Goal: Task Accomplishment & Management: Complete application form

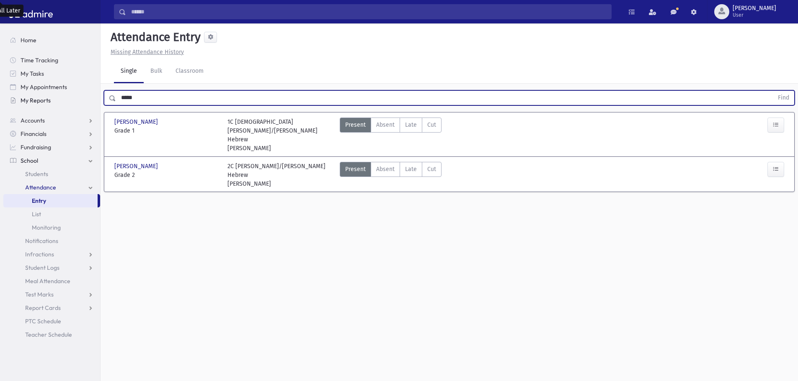
drag, startPoint x: 160, startPoint y: 91, endPoint x: 48, endPoint y: 96, distance: 112.3
click at [48, 96] on div "Search Results All Accounts" at bounding box center [399, 200] width 798 height 400
click at [772, 91] on button "Find" at bounding box center [782, 98] width 21 height 14
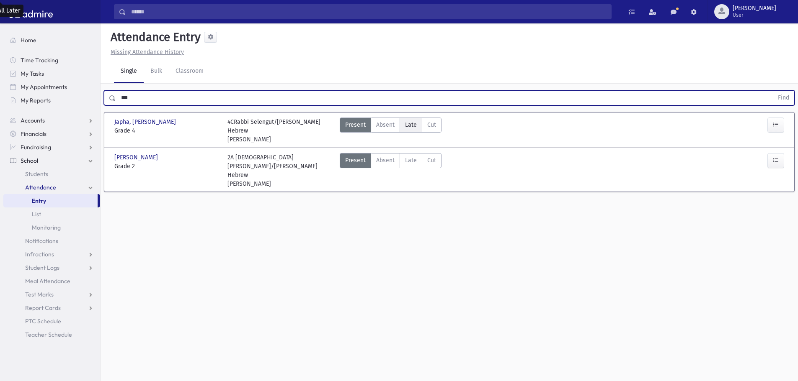
click at [408, 126] on span "Late" at bounding box center [411, 125] width 12 height 9
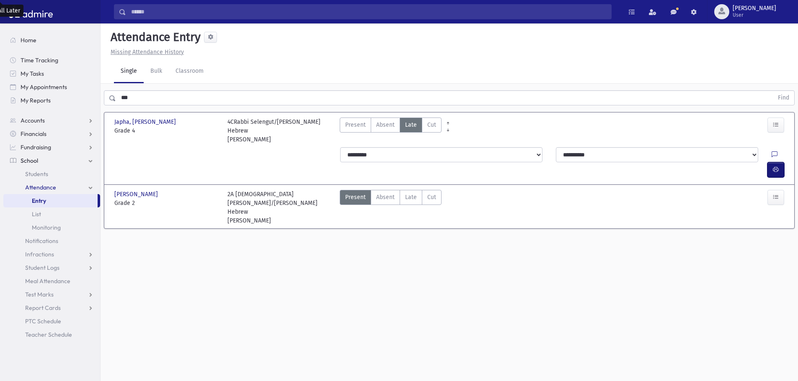
click at [777, 166] on icon "button" at bounding box center [775, 169] width 6 height 7
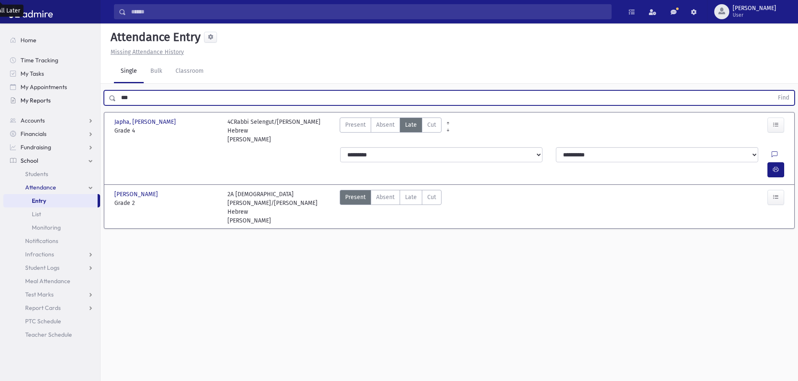
drag, startPoint x: 79, startPoint y: 92, endPoint x: 86, endPoint y: 104, distance: 14.3
click at [71, 95] on div "Search Results All Accounts" at bounding box center [399, 200] width 798 height 400
click at [410, 193] on span "Late" at bounding box center [411, 197] width 12 height 9
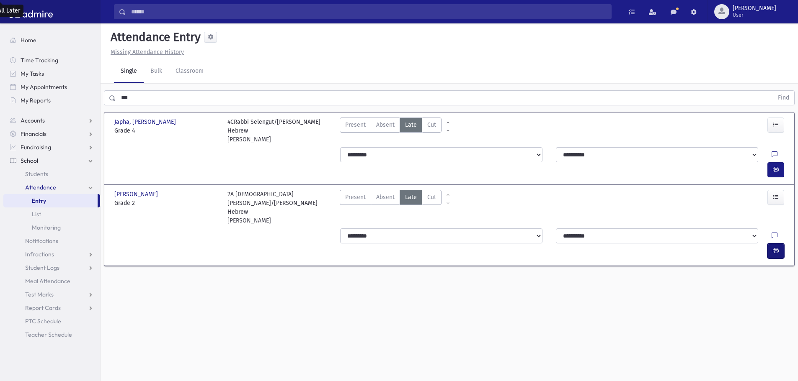
click at [775, 247] on icon "button" at bounding box center [775, 250] width 6 height 7
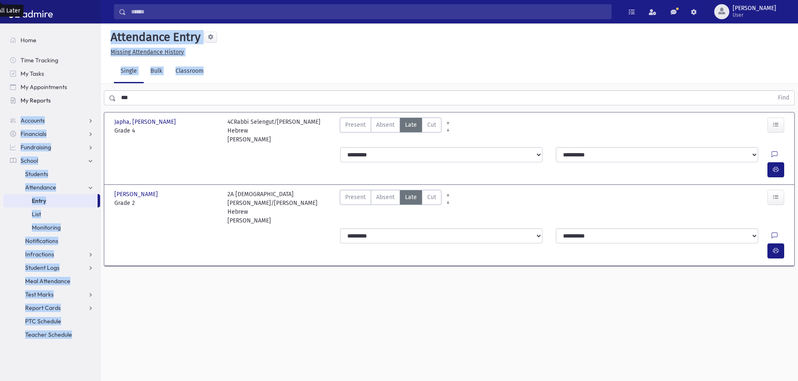
drag, startPoint x: 160, startPoint y: 106, endPoint x: 88, endPoint y: 101, distance: 71.7
click at [88, 101] on div "Search Results All Accounts" at bounding box center [399, 200] width 798 height 400
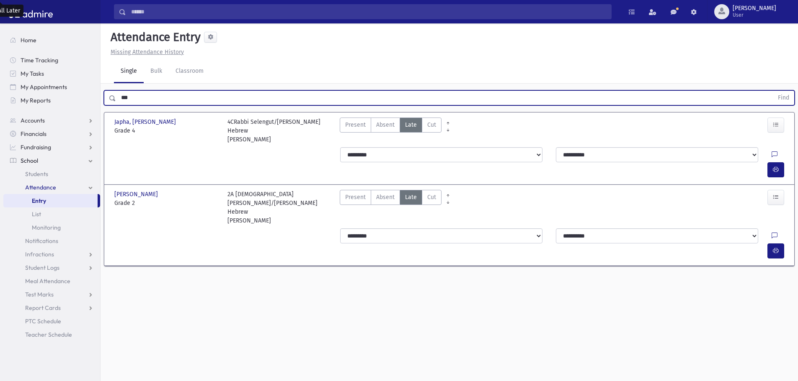
drag, startPoint x: 132, startPoint y: 100, endPoint x: 105, endPoint y: 100, distance: 27.6
click at [105, 100] on div "*** Find" at bounding box center [449, 97] width 690 height 15
click at [772, 91] on button "Find" at bounding box center [782, 98] width 21 height 14
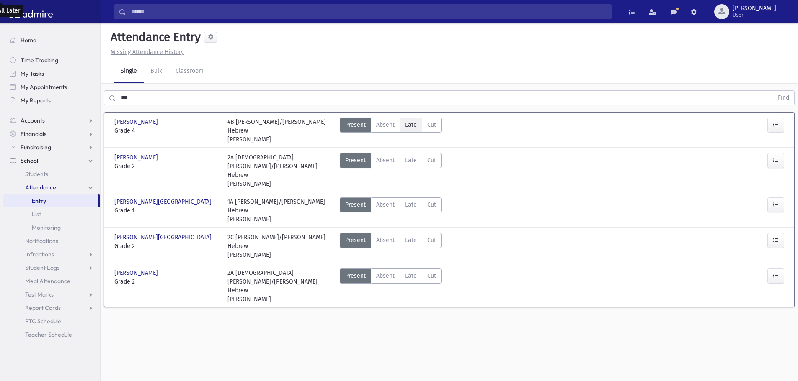
click at [415, 125] on span "Late" at bounding box center [411, 125] width 12 height 9
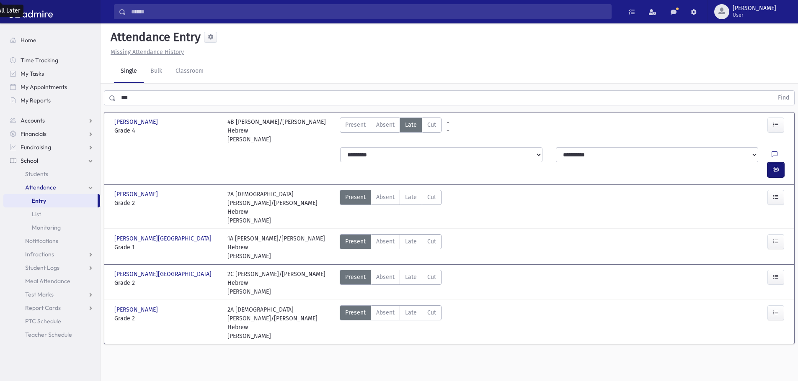
click at [780, 162] on button "button" at bounding box center [775, 169] width 17 height 15
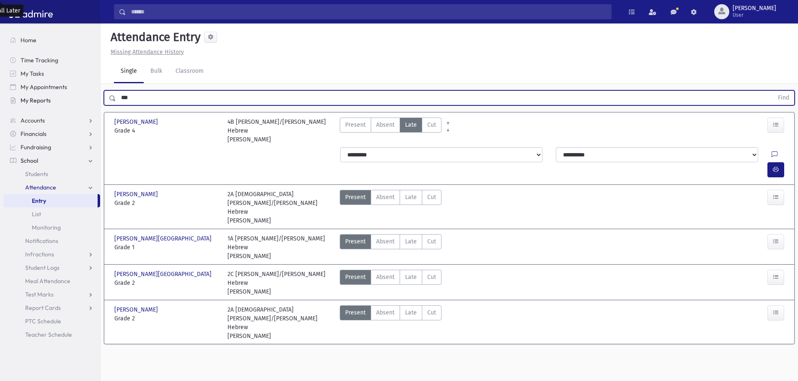
drag, startPoint x: 142, startPoint y: 98, endPoint x: 69, endPoint y: 99, distance: 72.9
click at [69, 99] on div "Search Results All Accounts" at bounding box center [399, 200] width 798 height 400
click at [772, 91] on button "Find" at bounding box center [782, 98] width 21 height 14
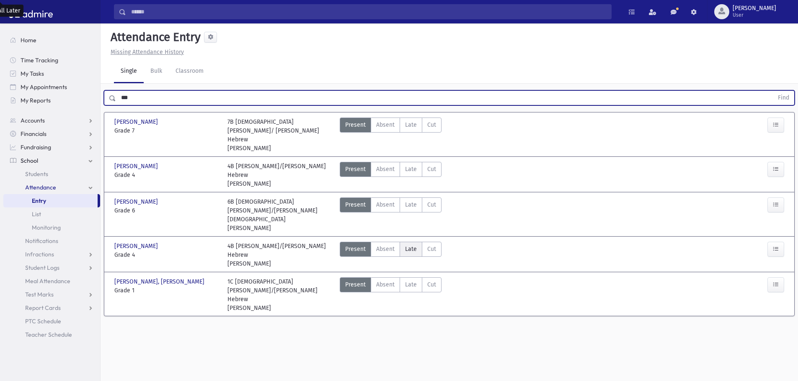
click at [412, 245] on span "Late" at bounding box center [411, 249] width 12 height 9
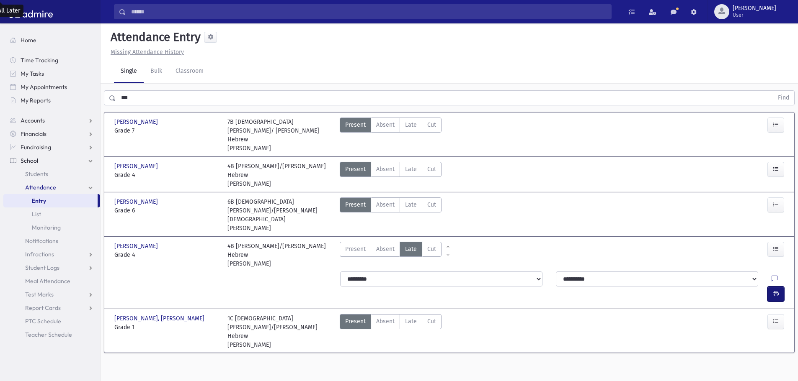
click at [774, 291] on icon "button" at bounding box center [775, 294] width 6 height 7
drag, startPoint x: 407, startPoint y: 265, endPoint x: 454, endPoint y: 285, distance: 51.6
click at [408, 317] on span "Late" at bounding box center [411, 321] width 12 height 9
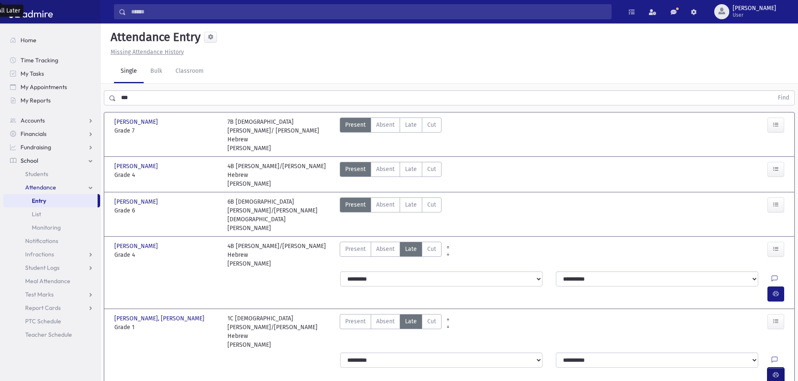
click at [777, 372] on icon "button" at bounding box center [775, 375] width 6 height 7
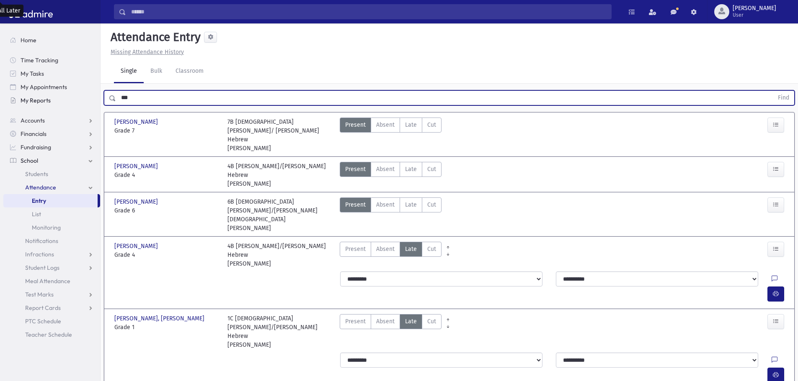
drag, startPoint x: 152, startPoint y: 93, endPoint x: 80, endPoint y: 103, distance: 73.1
click at [80, 103] on div "Search Results All Accounts" at bounding box center [399, 211] width 798 height 422
click at [772, 91] on button "Find" at bounding box center [782, 98] width 21 height 14
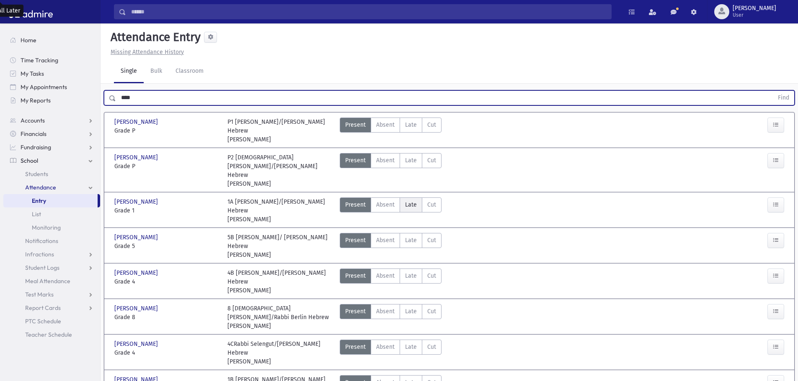
click at [414, 201] on span "Late" at bounding box center [411, 205] width 12 height 9
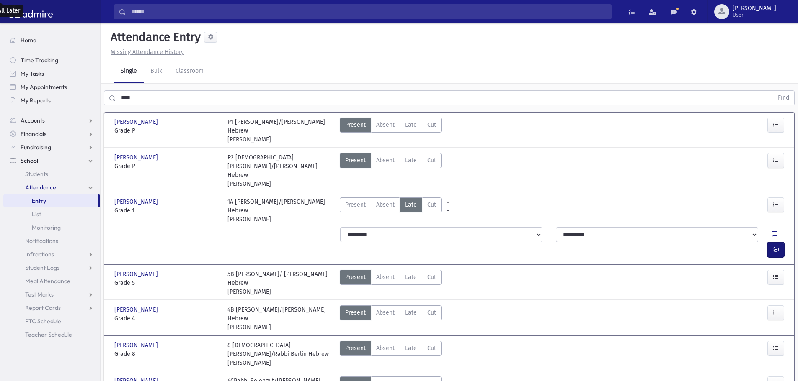
click at [783, 242] on button "button" at bounding box center [775, 249] width 17 height 15
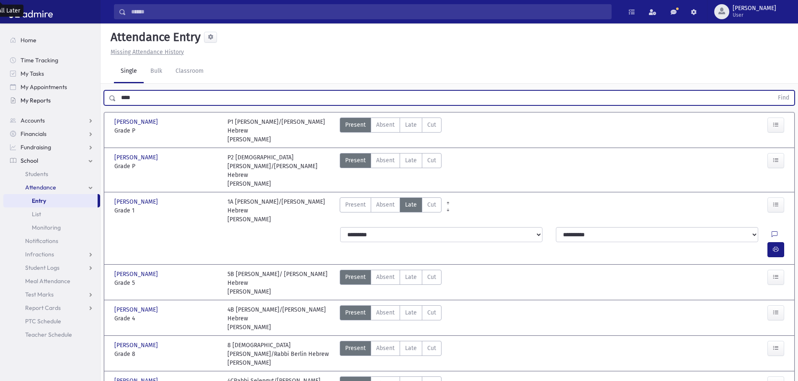
drag, startPoint x: 157, startPoint y: 98, endPoint x: 91, endPoint y: 98, distance: 65.3
click at [93, 98] on div "Search Results All Accounts" at bounding box center [399, 258] width 798 height 517
click at [772, 91] on button "Find" at bounding box center [782, 98] width 21 height 14
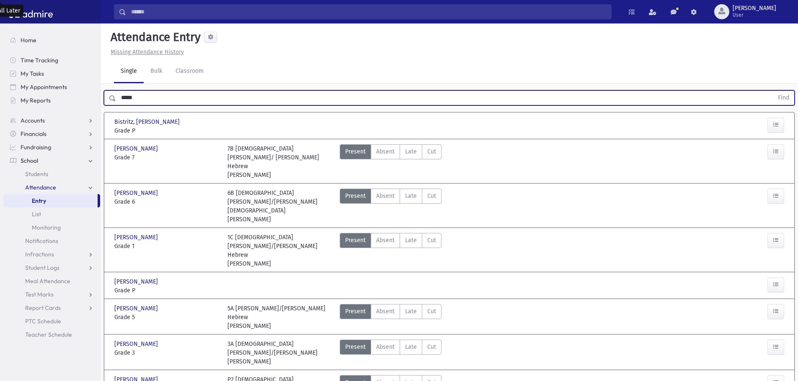
click at [772, 91] on button "Find" at bounding box center [782, 98] width 21 height 14
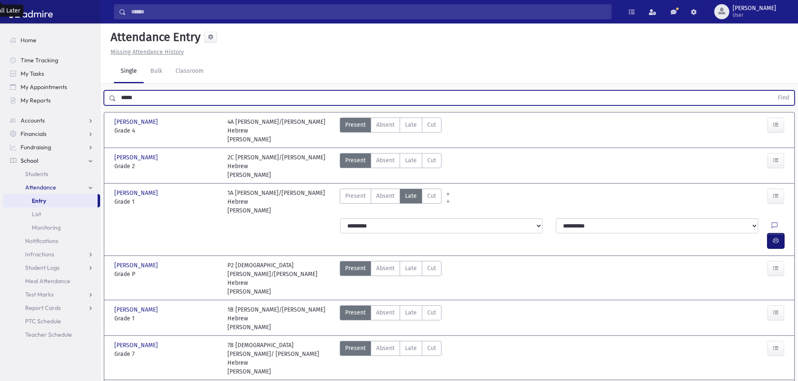
click at [780, 234] on button "button" at bounding box center [775, 241] width 17 height 15
drag, startPoint x: 138, startPoint y: 100, endPoint x: 85, endPoint y: 95, distance: 53.0
click at [85, 95] on div "Search Results All Accounts" at bounding box center [399, 241] width 798 height 483
click at [772, 91] on button "Find" at bounding box center [782, 98] width 21 height 14
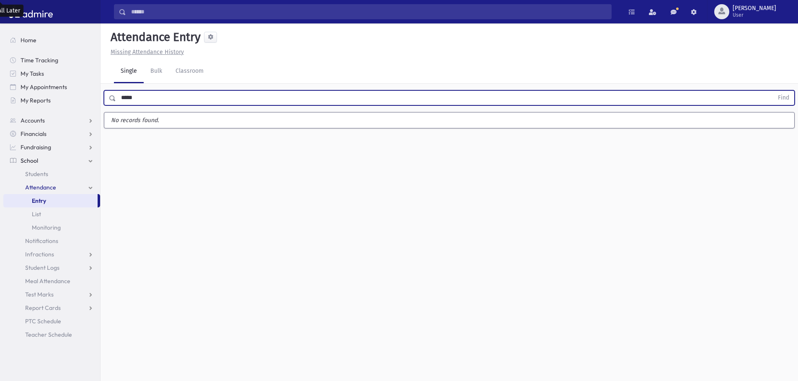
click at [125, 95] on input "*****" at bounding box center [444, 97] width 657 height 15
click at [772, 91] on button "Find" at bounding box center [782, 98] width 21 height 14
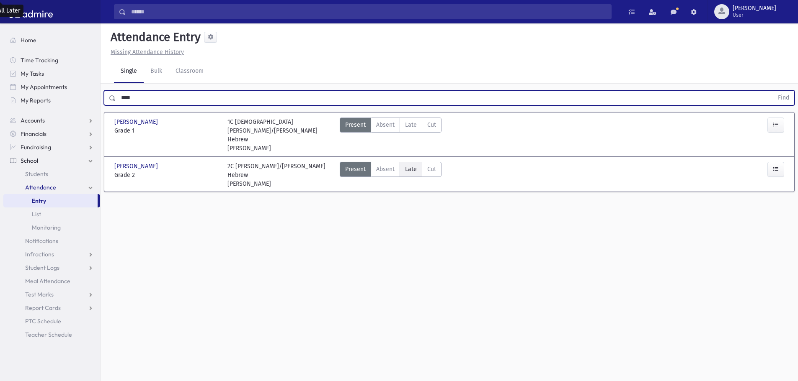
click at [417, 162] on label "Late Late" at bounding box center [410, 169] width 23 height 15
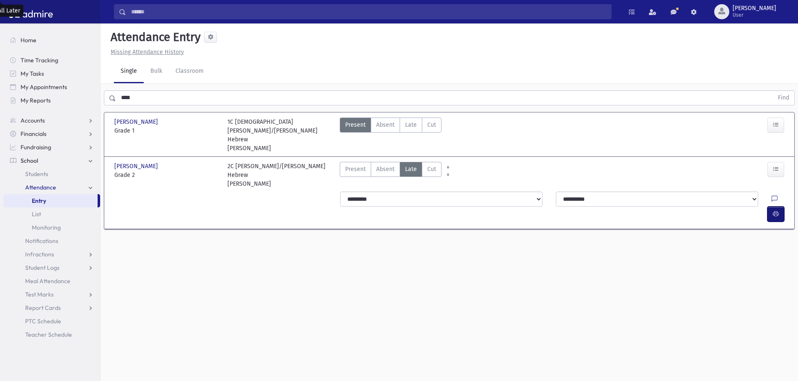
click at [769, 207] on button "button" at bounding box center [775, 214] width 17 height 15
click at [409, 129] on span "Late" at bounding box center [411, 125] width 12 height 9
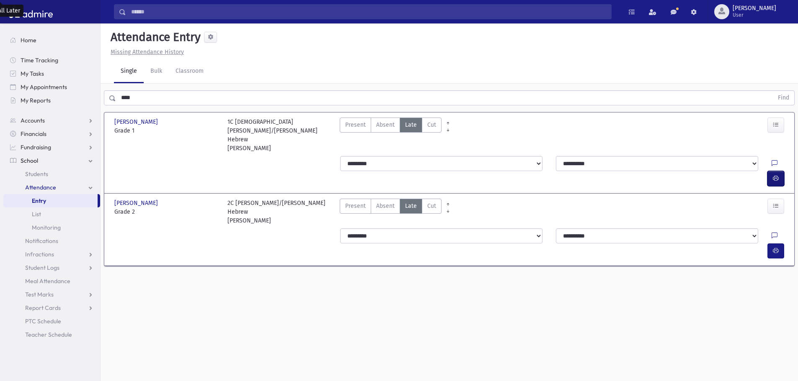
click at [774, 175] on icon "button" at bounding box center [775, 178] width 6 height 7
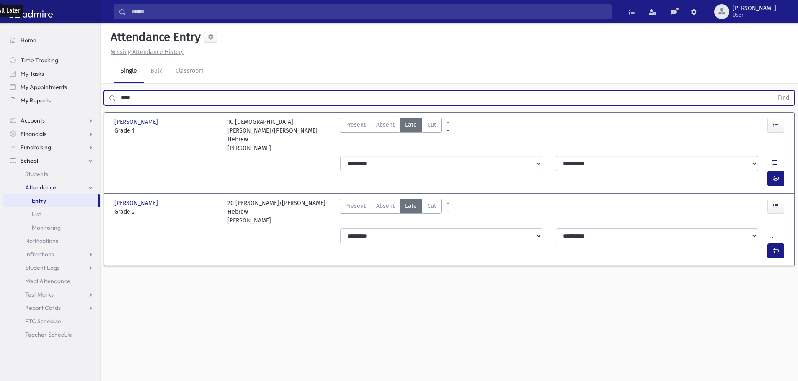
drag, startPoint x: 141, startPoint y: 100, endPoint x: 77, endPoint y: 99, distance: 64.1
click at [77, 99] on div "Search Results All Accounts" at bounding box center [399, 200] width 798 height 400
click at [772, 91] on button "Find" at bounding box center [782, 98] width 21 height 14
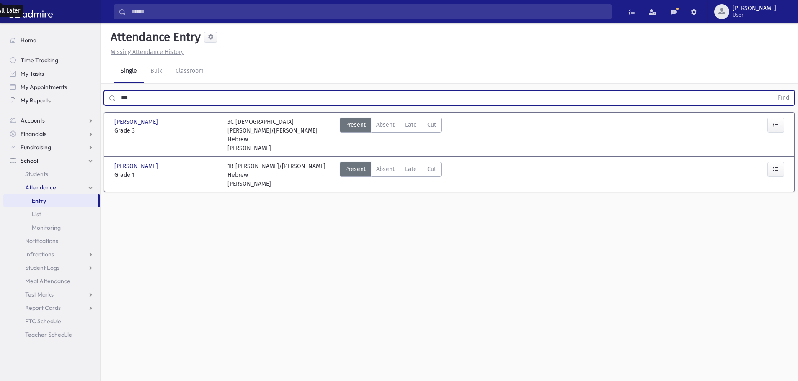
drag, startPoint x: 133, startPoint y: 98, endPoint x: 90, endPoint y: 106, distance: 43.8
click at [90, 106] on div "Search Results All Accounts" at bounding box center [399, 200] width 798 height 400
click at [772, 91] on button "Find" at bounding box center [782, 98] width 21 height 14
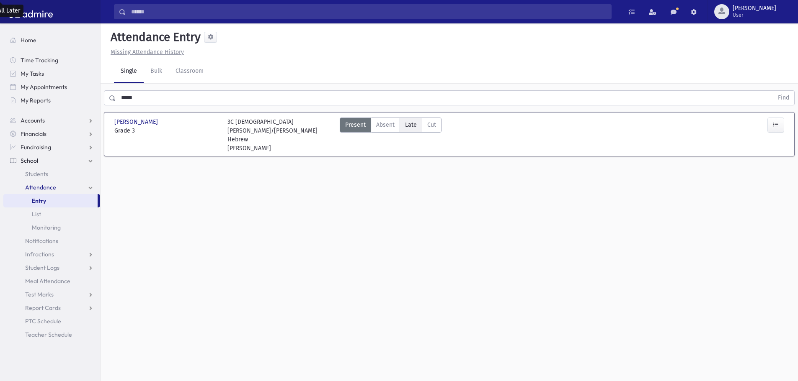
click at [410, 122] on span "Late" at bounding box center [411, 125] width 12 height 9
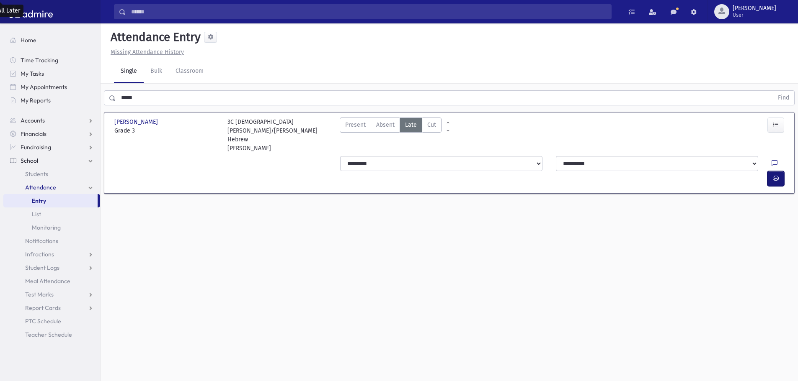
click at [773, 175] on icon "button" at bounding box center [775, 178] width 6 height 7
drag, startPoint x: 140, startPoint y: 100, endPoint x: 57, endPoint y: 88, distance: 84.1
click at [57, 88] on div "Search Results All Accounts" at bounding box center [399, 200] width 798 height 400
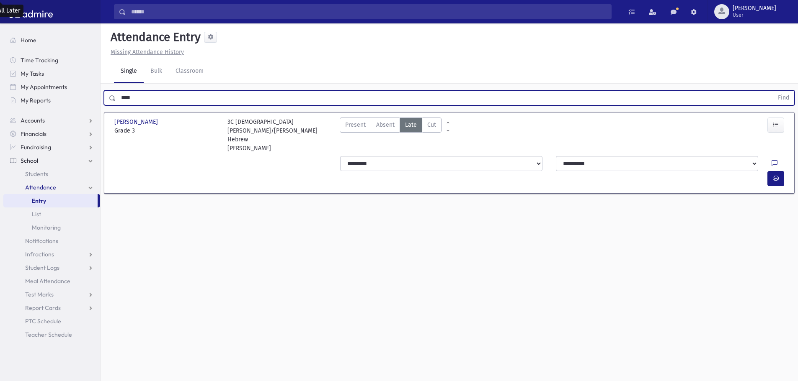
click at [772, 91] on button "Find" at bounding box center [782, 98] width 21 height 14
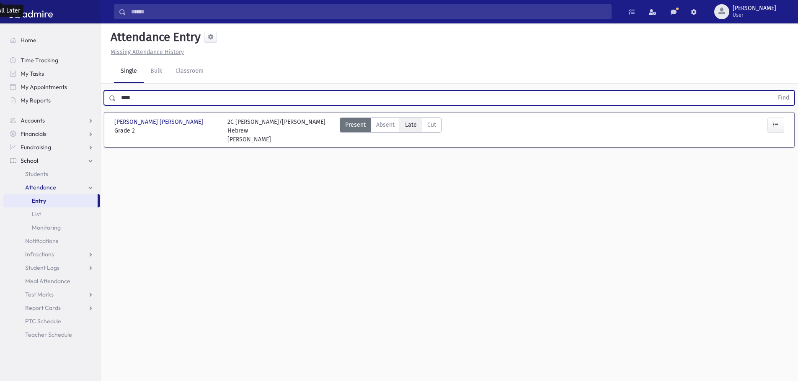
click at [411, 124] on span "Late" at bounding box center [411, 125] width 12 height 9
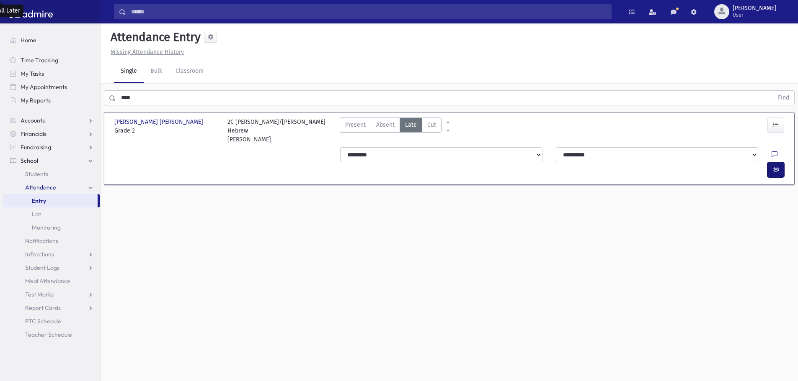
click at [775, 166] on icon "button" at bounding box center [775, 169] width 6 height 7
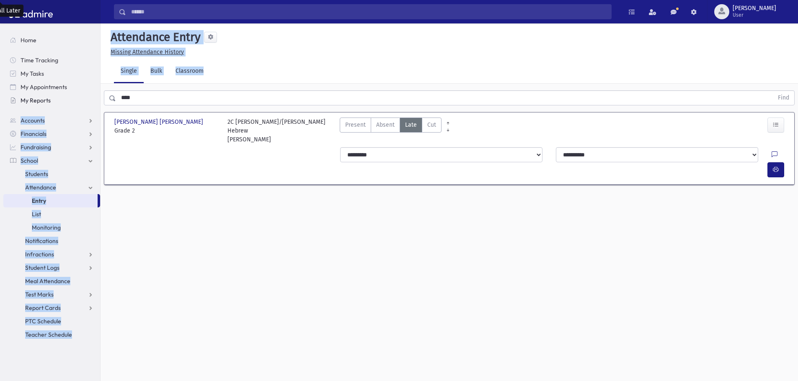
drag, startPoint x: 148, startPoint y: 89, endPoint x: 123, endPoint y: 111, distance: 33.2
click at [91, 98] on div "Search Results All Accounts" at bounding box center [399, 200] width 798 height 400
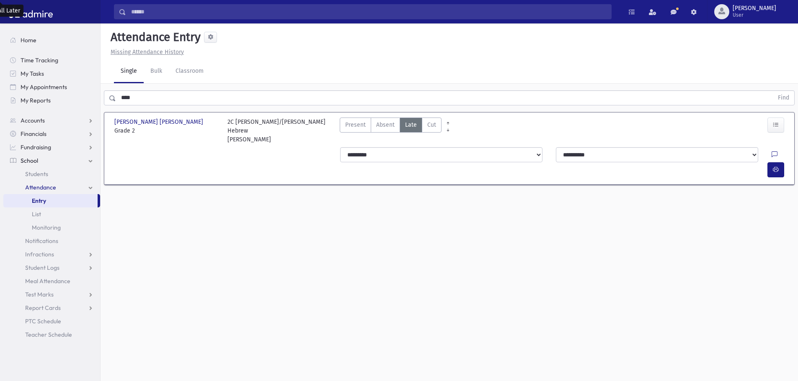
click at [114, 107] on div "**** Find" at bounding box center [448, 96] width 697 height 25
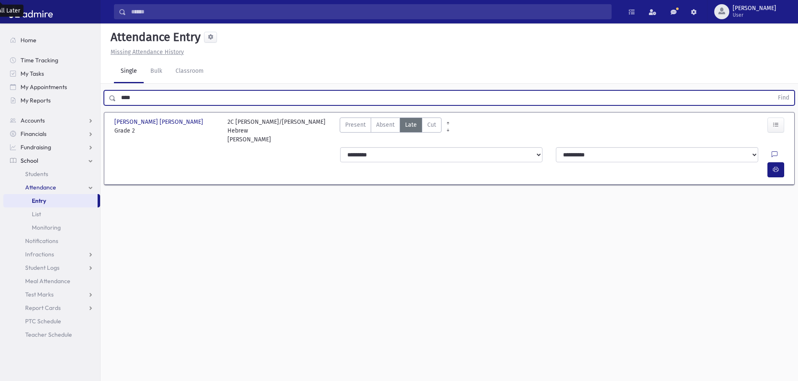
click at [772, 91] on button "Find" at bounding box center [782, 98] width 21 height 14
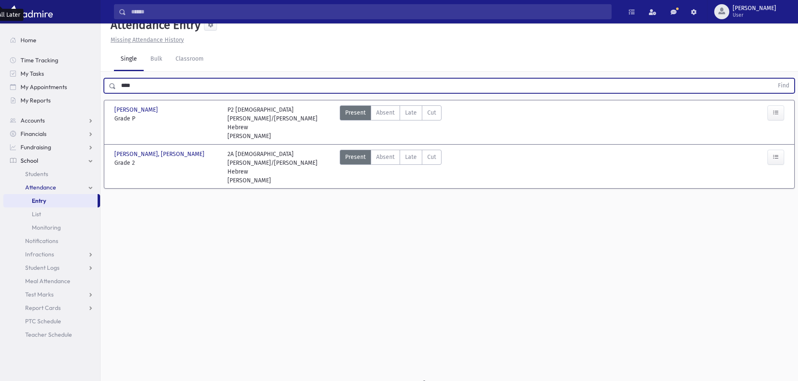
scroll to position [19, 0]
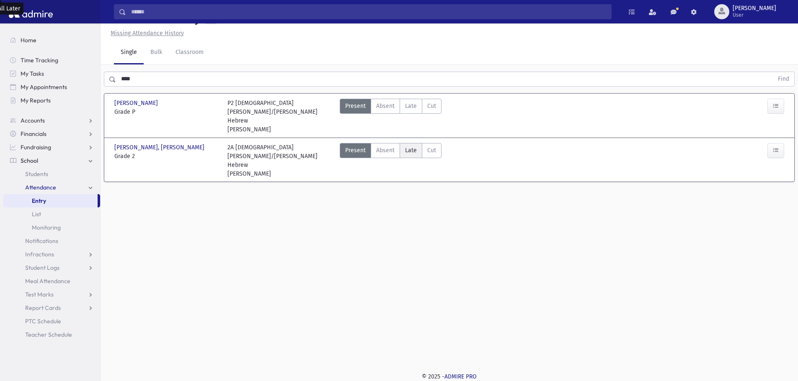
click at [406, 146] on span "Late" at bounding box center [411, 150] width 12 height 9
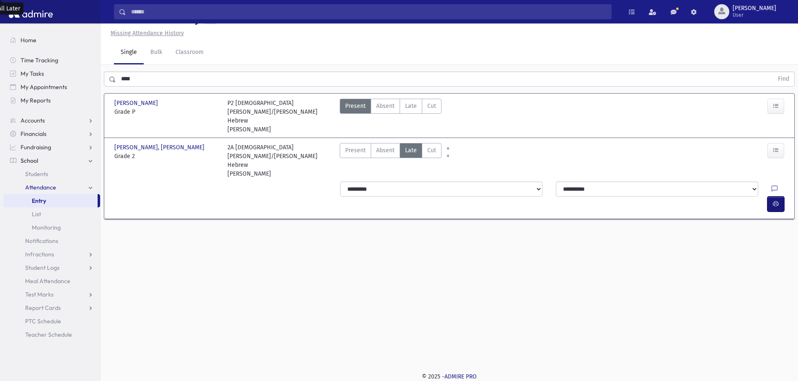
click at [779, 197] on button "button" at bounding box center [775, 204] width 17 height 15
drag, startPoint x: 95, startPoint y: 77, endPoint x: 88, endPoint y: 77, distance: 7.5
click at [88, 77] on div "Search Results All Accounts" at bounding box center [399, 181] width 798 height 400
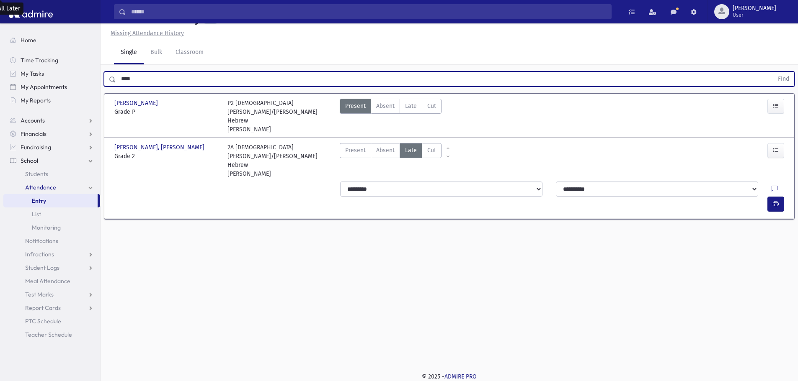
click at [772, 72] on button "Find" at bounding box center [782, 79] width 21 height 14
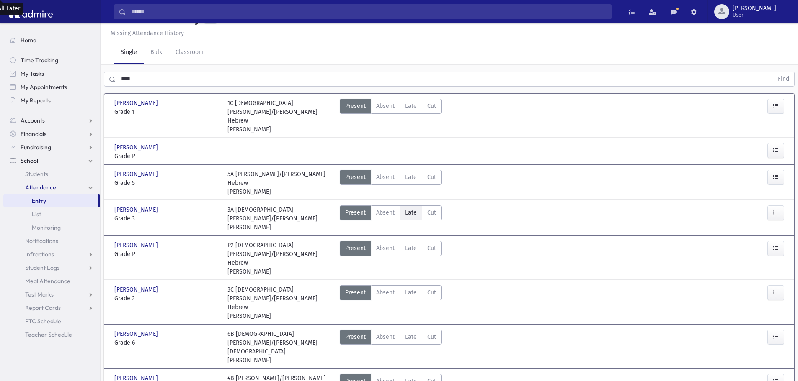
click at [409, 208] on span "Late" at bounding box center [411, 212] width 12 height 9
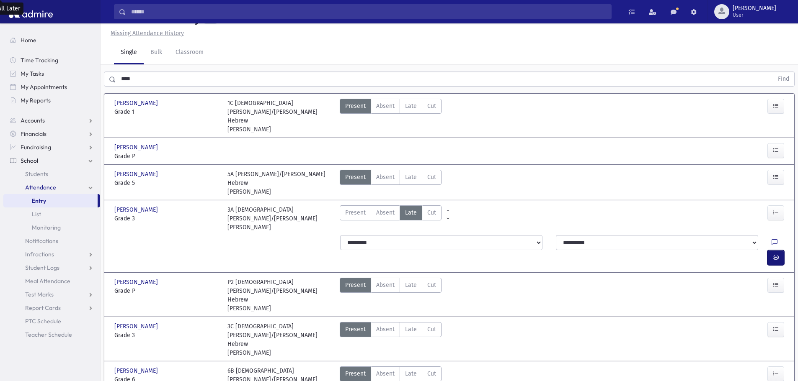
click at [777, 254] on icon "button" at bounding box center [775, 257] width 6 height 7
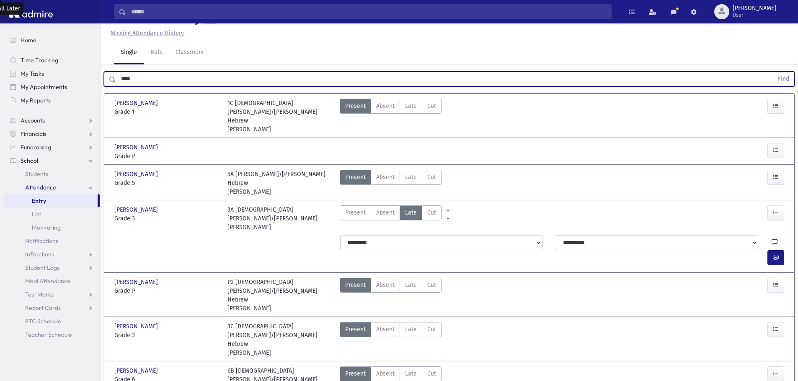
drag, startPoint x: 149, startPoint y: 77, endPoint x: 98, endPoint y: 82, distance: 51.4
click at [98, 82] on div "Search Results All Accounts" at bounding box center [399, 226] width 798 height 491
click at [772, 72] on button "Find" at bounding box center [782, 79] width 21 height 14
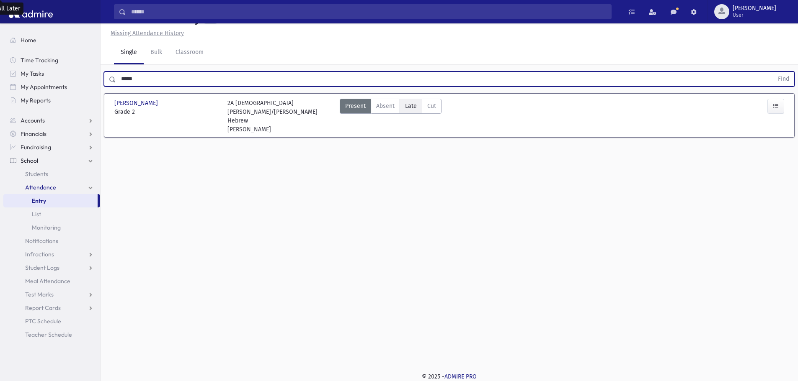
click at [415, 105] on span "Late" at bounding box center [411, 106] width 12 height 9
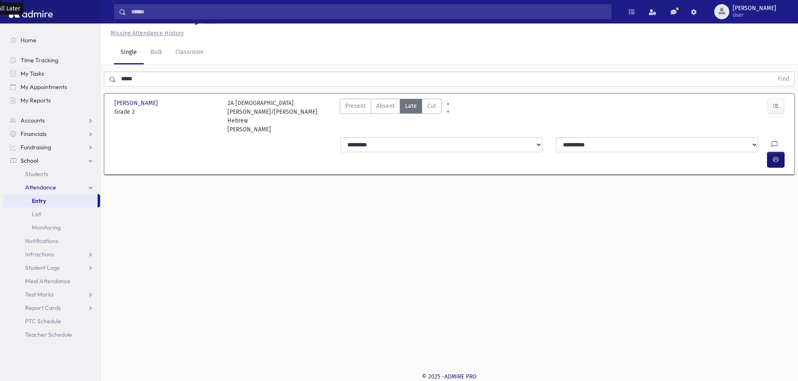
click at [775, 152] on button "button" at bounding box center [775, 159] width 17 height 15
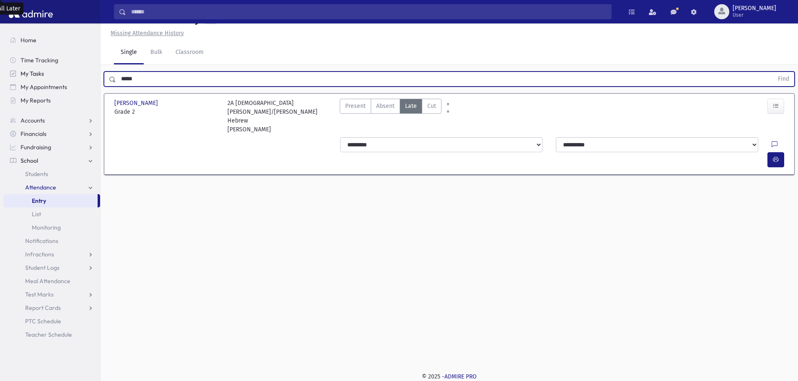
drag, startPoint x: 141, startPoint y: 80, endPoint x: 81, endPoint y: 78, distance: 59.9
click at [81, 78] on div "Search Results All Accounts" at bounding box center [399, 181] width 798 height 400
click at [772, 72] on button "Find" at bounding box center [782, 79] width 21 height 14
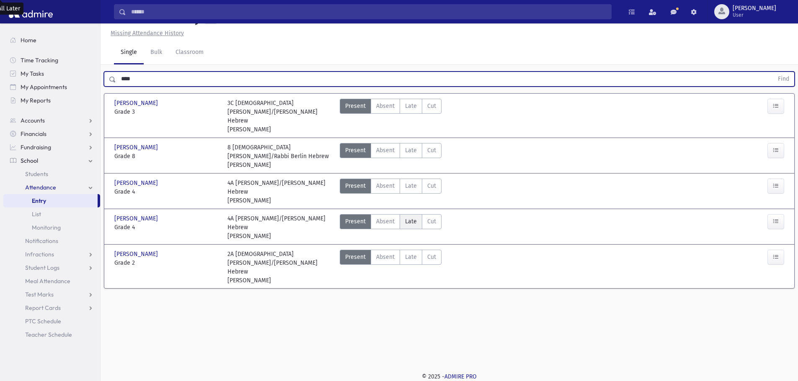
click at [409, 217] on span "Late" at bounding box center [411, 221] width 12 height 9
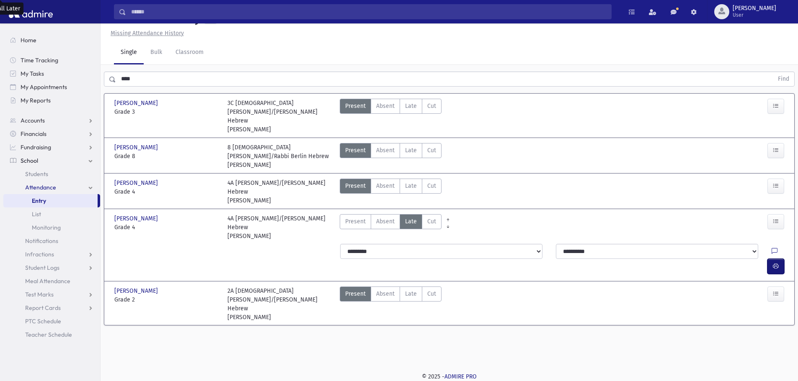
click at [771, 259] on button "button" at bounding box center [775, 266] width 17 height 15
click at [409, 290] on span "Late" at bounding box center [411, 294] width 12 height 9
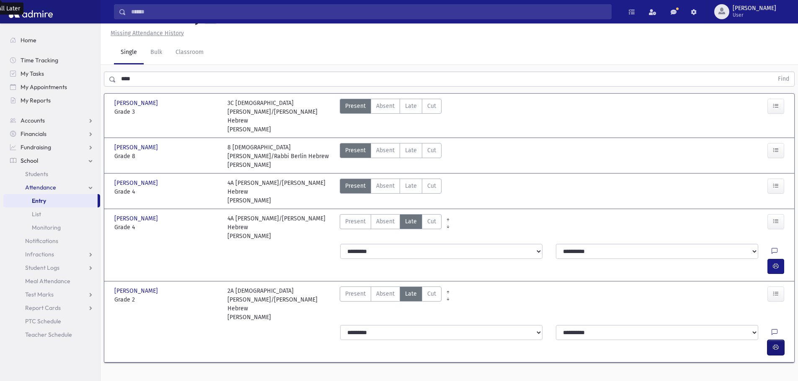
click at [781, 340] on button "button" at bounding box center [775, 347] width 17 height 15
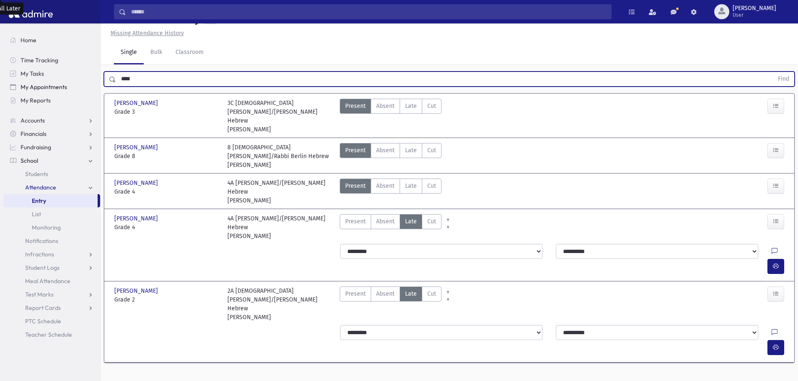
drag, startPoint x: 112, startPoint y: 80, endPoint x: 82, endPoint y: 88, distance: 30.7
click at [82, 87] on div "Search Results All Accounts" at bounding box center [399, 187] width 798 height 413
click at [772, 72] on button "Find" at bounding box center [782, 79] width 21 height 14
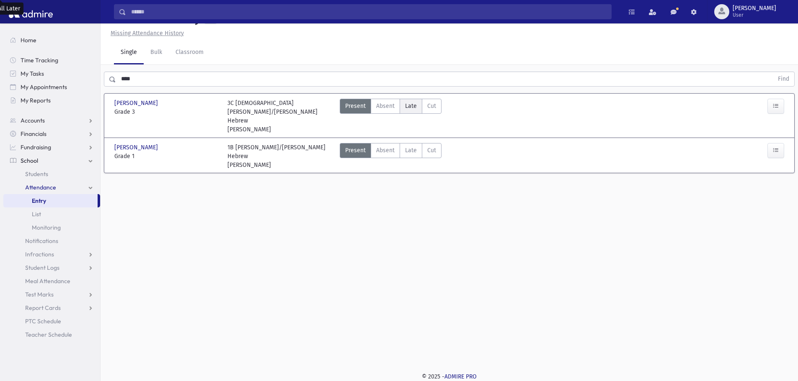
click at [404, 110] on label "Late Late" at bounding box center [410, 106] width 23 height 15
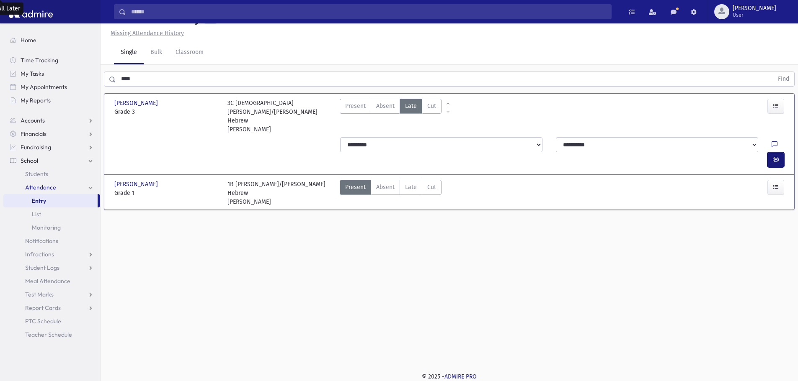
click at [772, 156] on icon "button" at bounding box center [775, 159] width 6 height 7
click at [92, 85] on div "Search Results All Accounts" at bounding box center [399, 181] width 798 height 400
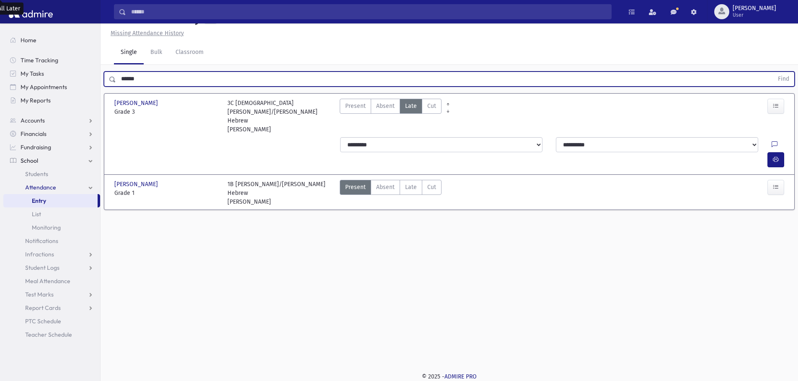
click at [772, 72] on button "Find" at bounding box center [782, 79] width 21 height 14
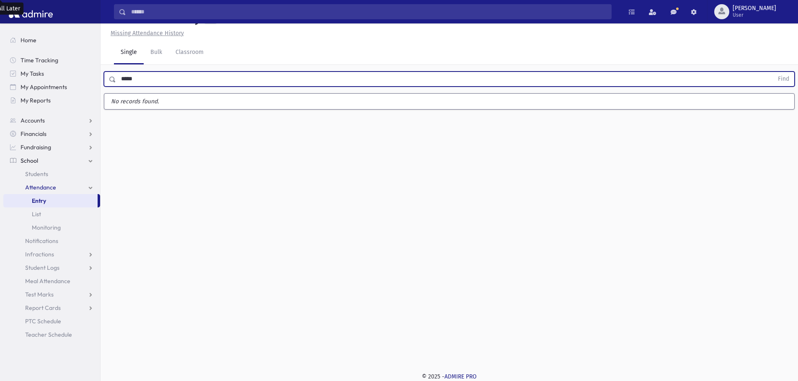
click at [772, 72] on button "Find" at bounding box center [782, 79] width 21 height 14
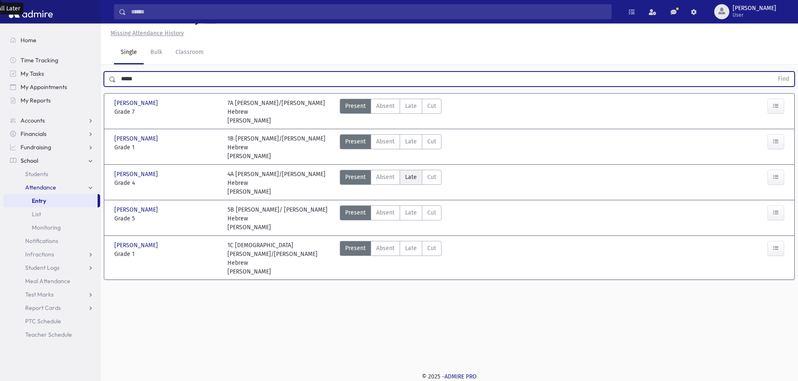
click at [413, 173] on span "Late" at bounding box center [411, 177] width 12 height 9
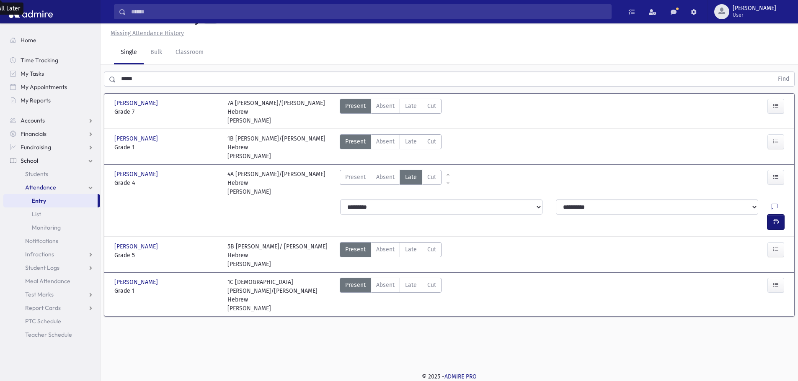
click at [776, 219] on icon "button" at bounding box center [775, 222] width 6 height 7
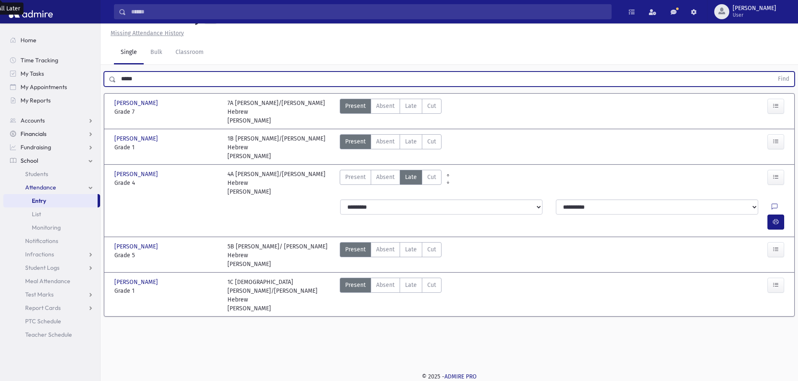
drag, startPoint x: 141, startPoint y: 80, endPoint x: 82, endPoint y: 128, distance: 76.4
click at [68, 86] on div "Search Results All Accounts" at bounding box center [399, 181] width 798 height 400
click at [772, 72] on button "Find" at bounding box center [782, 79] width 21 height 14
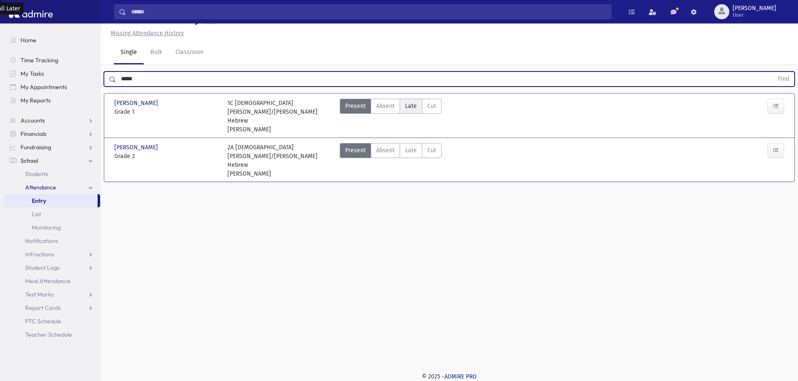
click at [412, 105] on span "Late" at bounding box center [411, 106] width 12 height 9
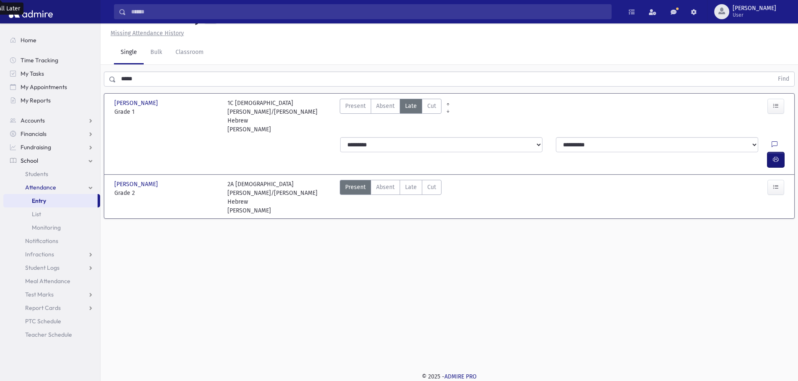
click at [776, 156] on icon "button" at bounding box center [775, 159] width 6 height 7
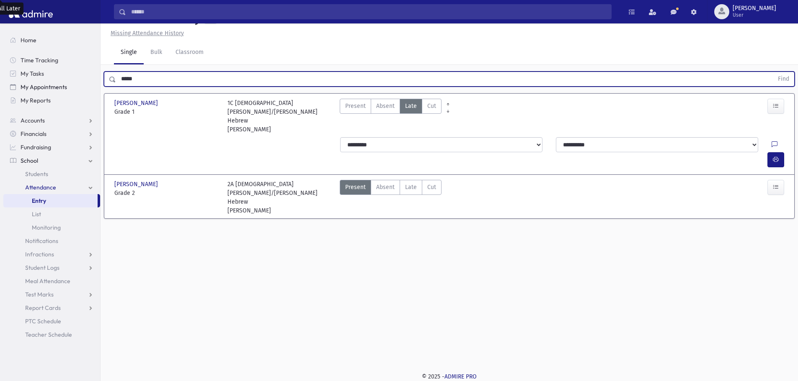
drag, startPoint x: 141, startPoint y: 77, endPoint x: 85, endPoint y: 88, distance: 56.3
click at [88, 86] on div "Search Results All Accounts" at bounding box center [399, 181] width 798 height 400
click at [772, 72] on button "Find" at bounding box center [782, 79] width 21 height 14
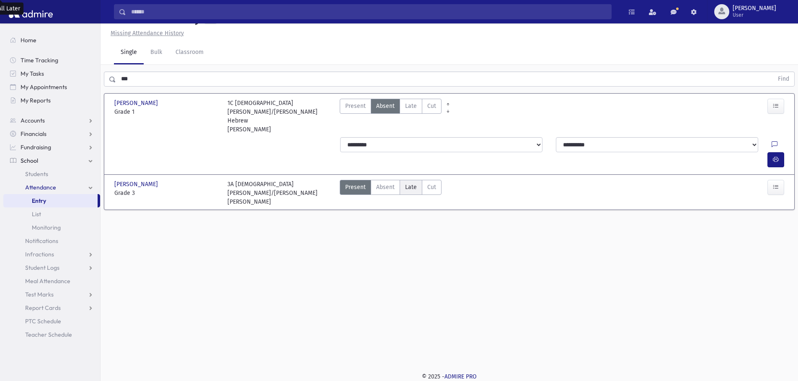
click at [412, 183] on span "Late" at bounding box center [411, 187] width 12 height 9
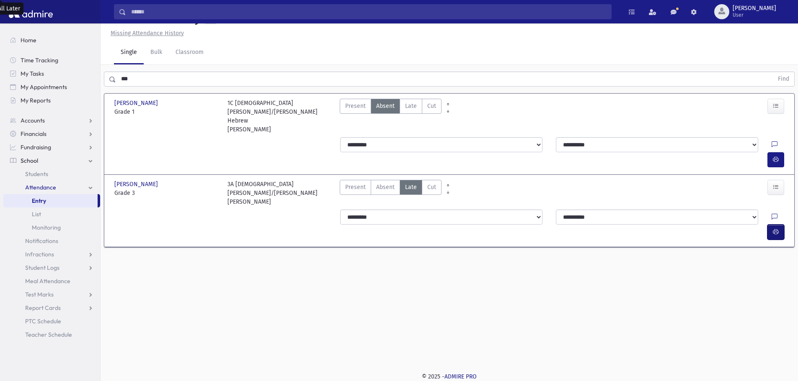
click at [774, 229] on icon "button" at bounding box center [775, 232] width 6 height 7
click at [412, 106] on span "Late" at bounding box center [411, 106] width 12 height 9
click at [777, 156] on icon "button" at bounding box center [775, 159] width 6 height 7
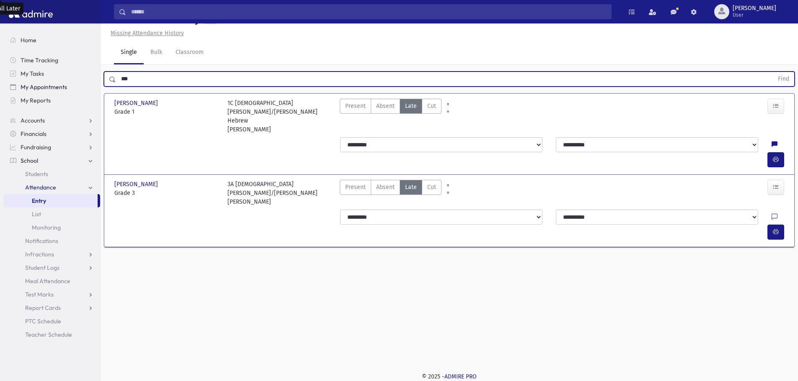
drag, startPoint x: 154, startPoint y: 75, endPoint x: 91, endPoint y: 82, distance: 62.8
click at [91, 82] on div "Search Results All Accounts" at bounding box center [399, 181] width 798 height 400
click at [772, 72] on button "Find" at bounding box center [782, 79] width 21 height 14
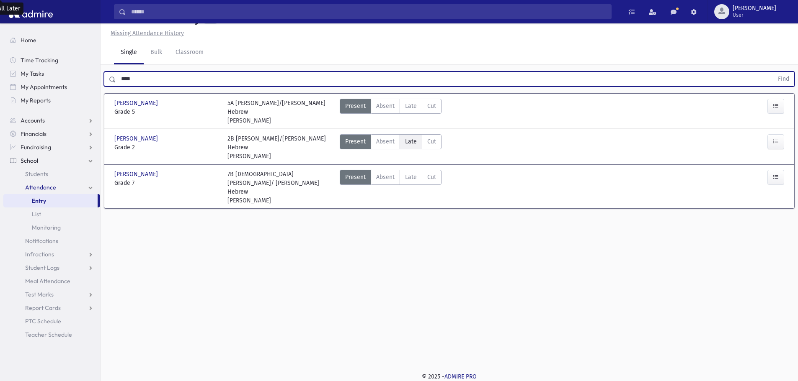
drag, startPoint x: 411, startPoint y: 129, endPoint x: 414, endPoint y: 133, distance: 4.8
click at [411, 137] on span "Late" at bounding box center [411, 141] width 12 height 9
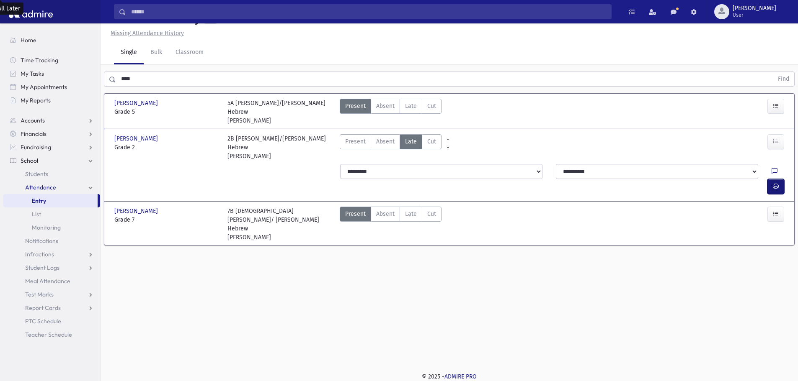
click at [778, 183] on icon "button" at bounding box center [775, 186] width 6 height 7
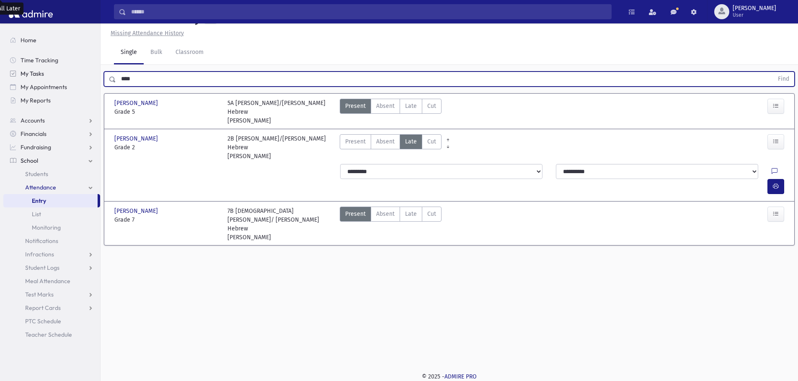
drag, startPoint x: 106, startPoint y: 75, endPoint x: 82, endPoint y: 75, distance: 23.4
click at [82, 75] on div "Search Results All Accounts" at bounding box center [399, 181] width 798 height 400
click at [772, 72] on button "Find" at bounding box center [782, 79] width 21 height 14
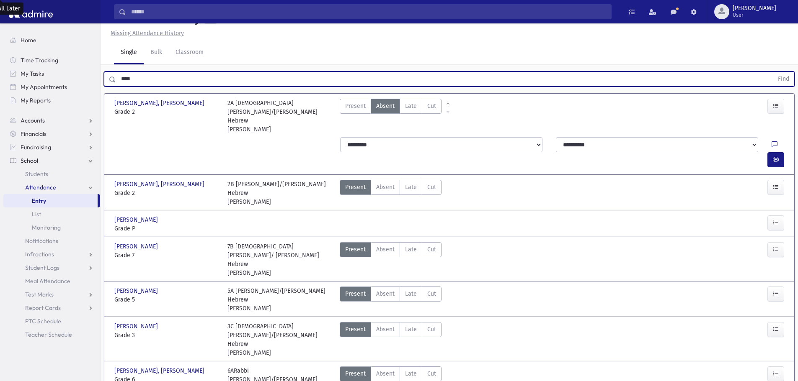
click at [772, 72] on button "Find" at bounding box center [782, 79] width 21 height 14
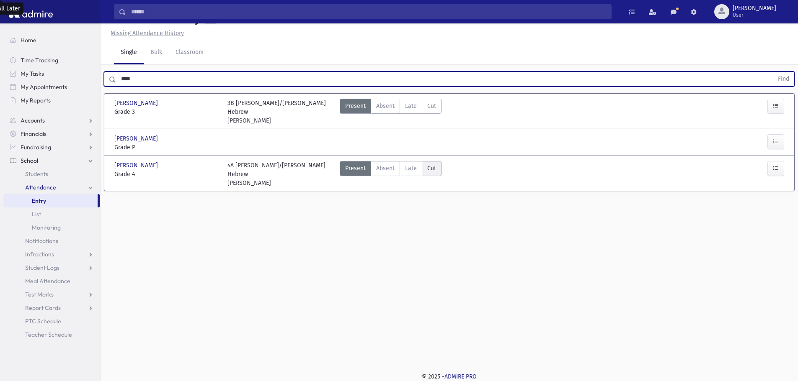
drag, startPoint x: 412, startPoint y: 167, endPoint x: 436, endPoint y: 169, distance: 24.0
click at [412, 167] on span "Late" at bounding box center [411, 168] width 12 height 9
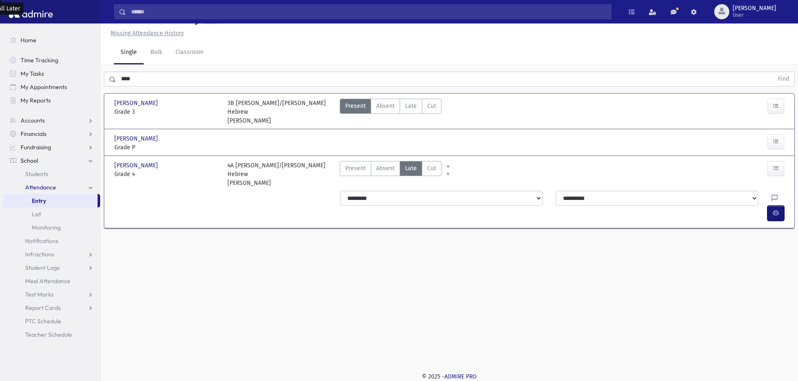
click at [782, 206] on button "button" at bounding box center [775, 213] width 17 height 15
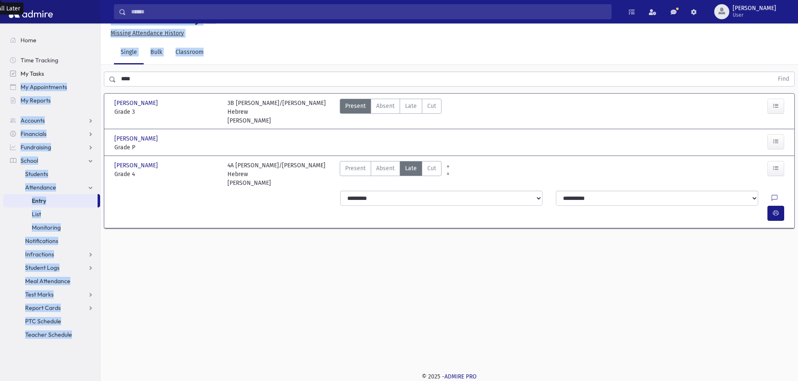
drag, startPoint x: 135, startPoint y: 65, endPoint x: 95, endPoint y: 74, distance: 40.7
click at [95, 74] on div "Search Results All Accounts" at bounding box center [399, 181] width 798 height 400
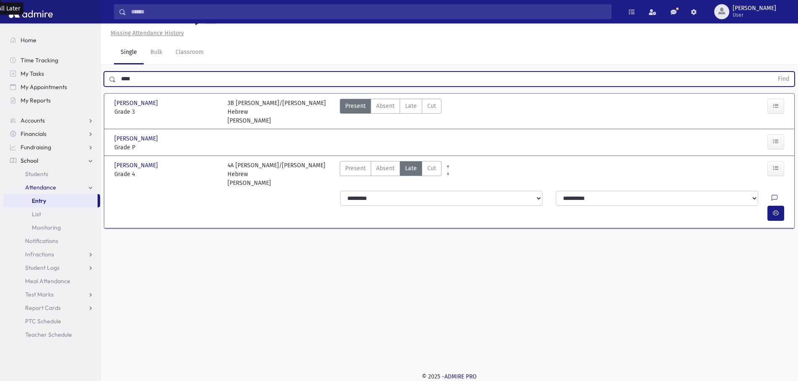
drag, startPoint x: 117, startPoint y: 78, endPoint x: 108, endPoint y: 80, distance: 9.5
click at [108, 80] on div "**** Find" at bounding box center [449, 79] width 690 height 15
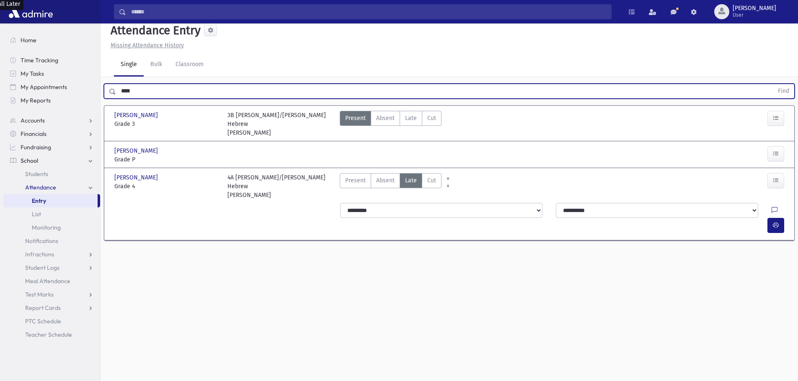
scroll to position [0, 0]
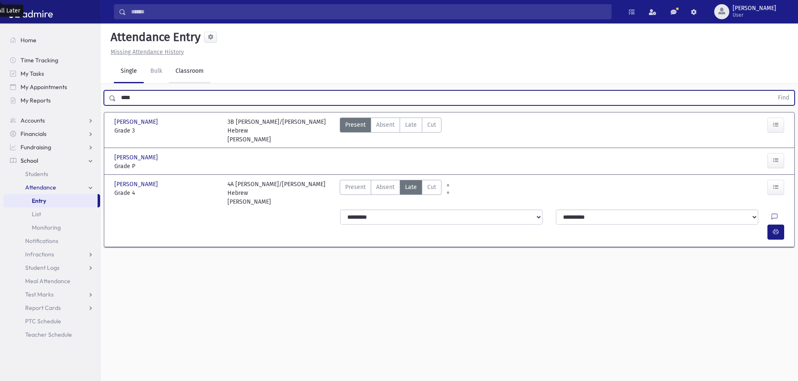
click at [772, 91] on button "Find" at bounding box center [782, 98] width 21 height 14
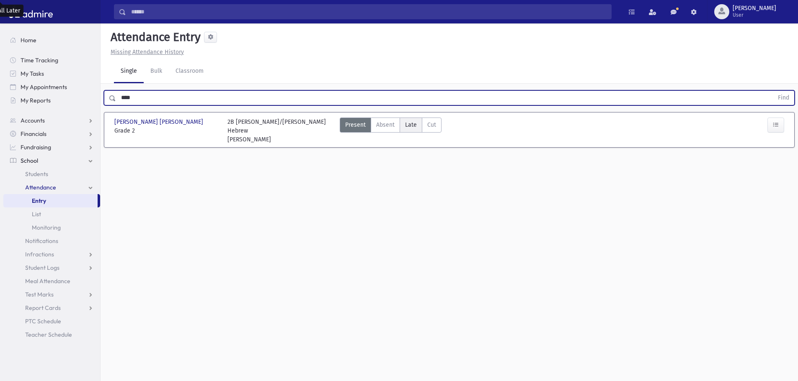
click at [414, 124] on span "Late" at bounding box center [411, 125] width 12 height 9
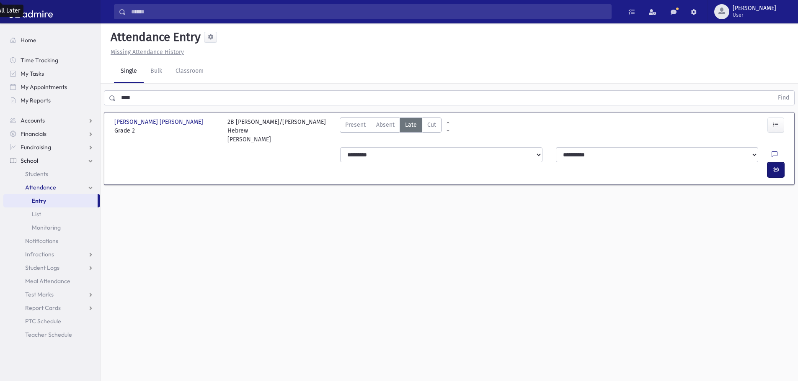
click at [775, 166] on icon "button" at bounding box center [775, 169] width 6 height 7
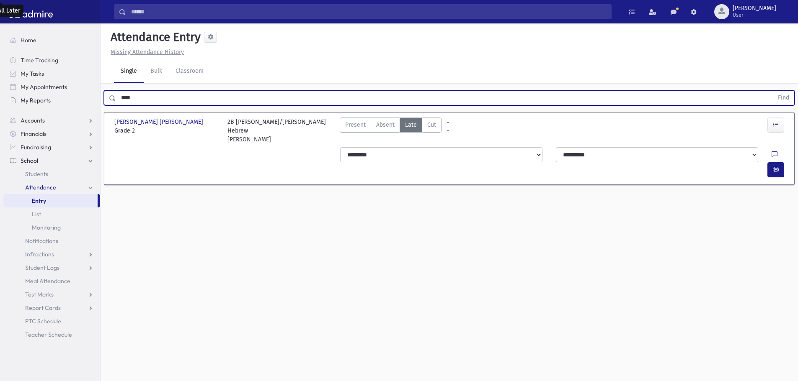
drag, startPoint x: 133, startPoint y: 96, endPoint x: 91, endPoint y: 98, distance: 41.5
click at [94, 98] on div "Search Results All Accounts" at bounding box center [399, 200] width 798 height 400
click at [772, 91] on button "Find" at bounding box center [782, 98] width 21 height 14
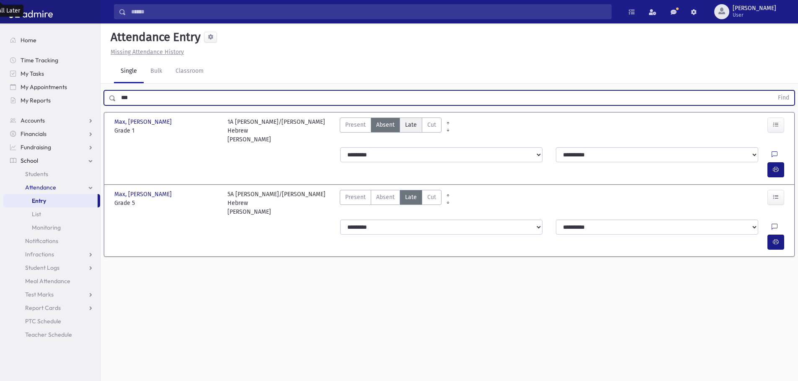
click at [409, 124] on span "Late" at bounding box center [411, 125] width 12 height 9
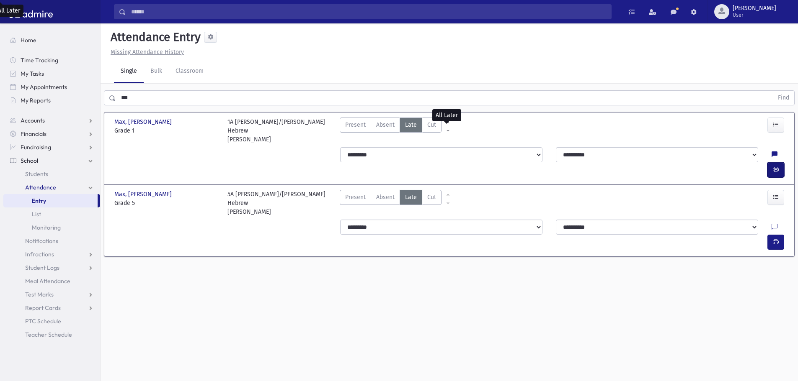
click at [772, 166] on icon "button" at bounding box center [775, 169] width 6 height 7
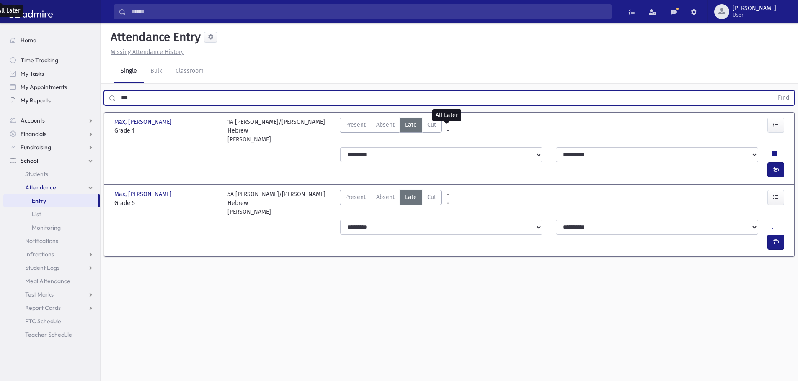
drag, startPoint x: 109, startPoint y: 100, endPoint x: 81, endPoint y: 98, distance: 28.5
click at [82, 99] on div "Search Results All Accounts" at bounding box center [399, 200] width 798 height 400
click at [772, 91] on button "Find" at bounding box center [782, 98] width 21 height 14
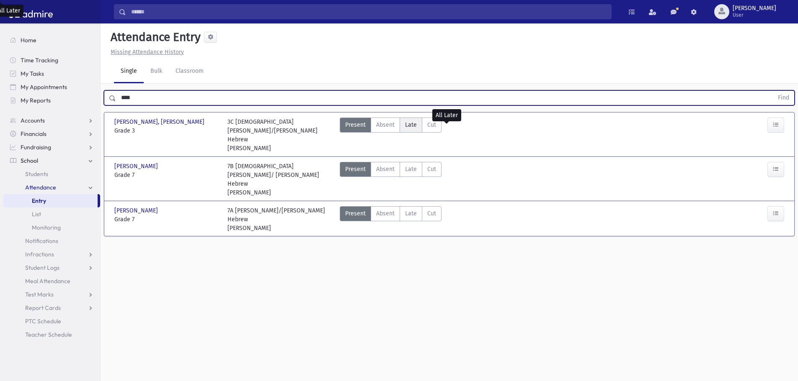
click at [410, 125] on span "Late" at bounding box center [411, 125] width 12 height 9
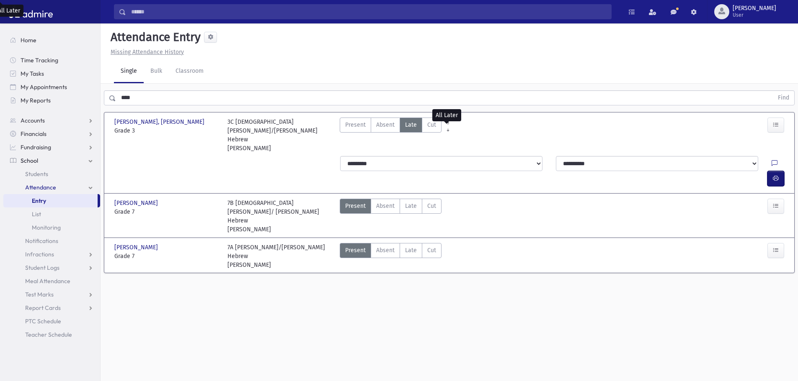
click at [779, 171] on button "button" at bounding box center [775, 178] width 17 height 15
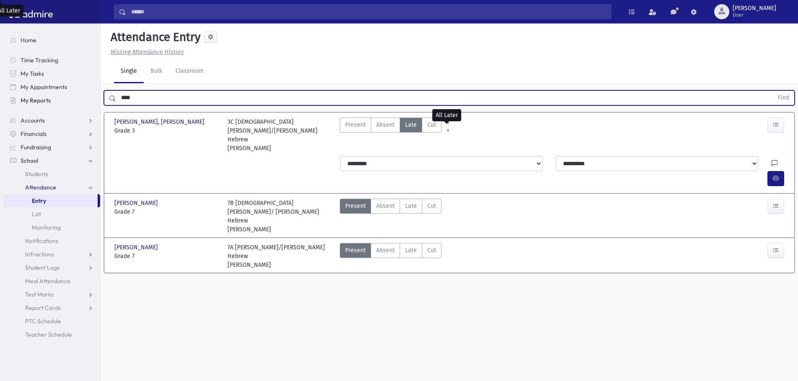
drag, startPoint x: 126, startPoint y: 97, endPoint x: 77, endPoint y: 101, distance: 48.3
click at [78, 101] on div "Search Results All Accounts" at bounding box center [399, 200] width 798 height 400
click at [778, 171] on button "button" at bounding box center [775, 178] width 17 height 15
click at [772, 91] on button "Find" at bounding box center [782, 98] width 21 height 14
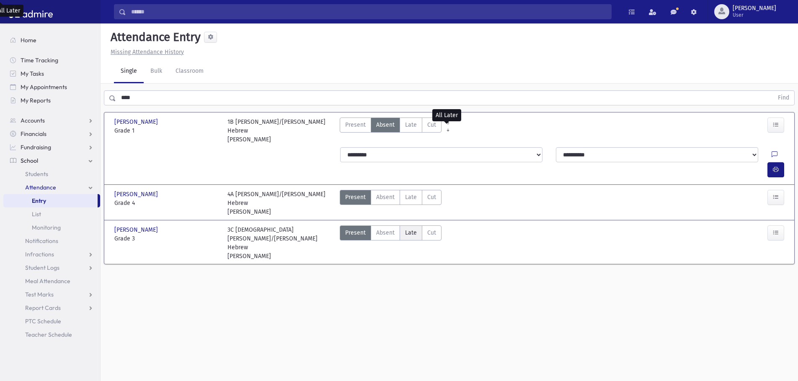
click at [412, 229] on span "Late" at bounding box center [411, 233] width 12 height 9
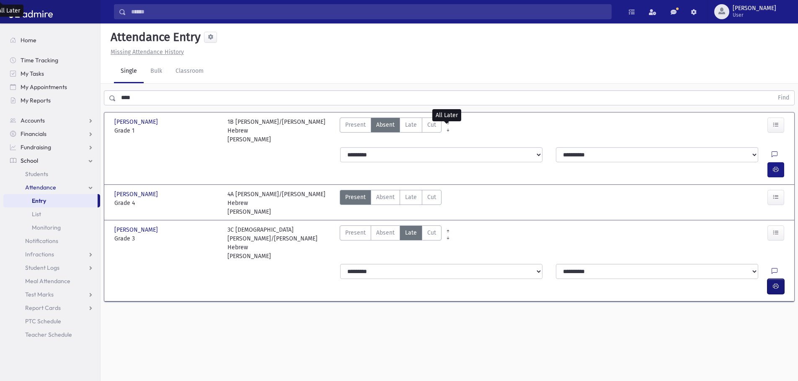
click at [770, 279] on button "button" at bounding box center [775, 286] width 17 height 15
click at [406, 125] on span "Late" at bounding box center [411, 125] width 12 height 9
click at [773, 166] on icon "button" at bounding box center [775, 169] width 6 height 7
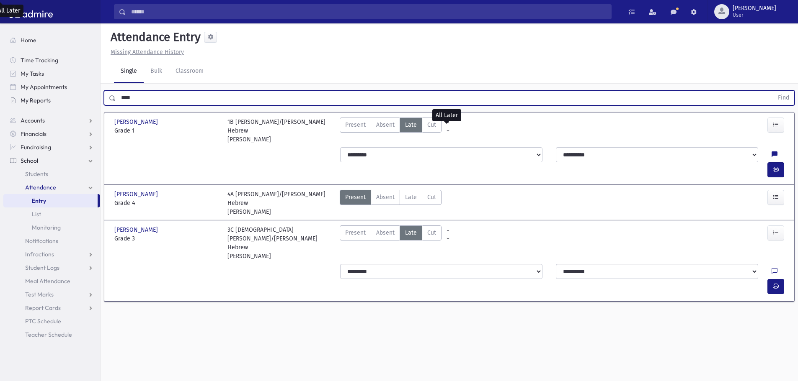
drag, startPoint x: 136, startPoint y: 97, endPoint x: 71, endPoint y: 99, distance: 64.9
click at [71, 99] on div "Search Results All Accounts" at bounding box center [399, 200] width 798 height 400
click at [772, 91] on button "Find" at bounding box center [782, 98] width 21 height 14
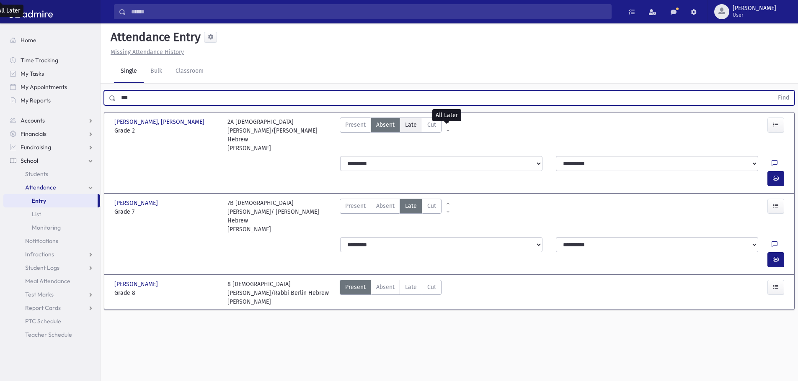
drag, startPoint x: 405, startPoint y: 127, endPoint x: 412, endPoint y: 131, distance: 8.5
click at [406, 127] on span "Late" at bounding box center [411, 125] width 12 height 9
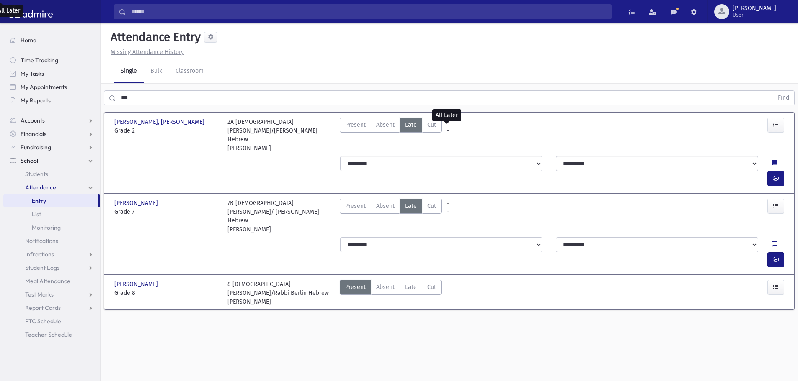
click at [785, 171] on div at bounding box center [777, 178] width 20 height 15
click at [776, 175] on icon "button" at bounding box center [775, 178] width 6 height 7
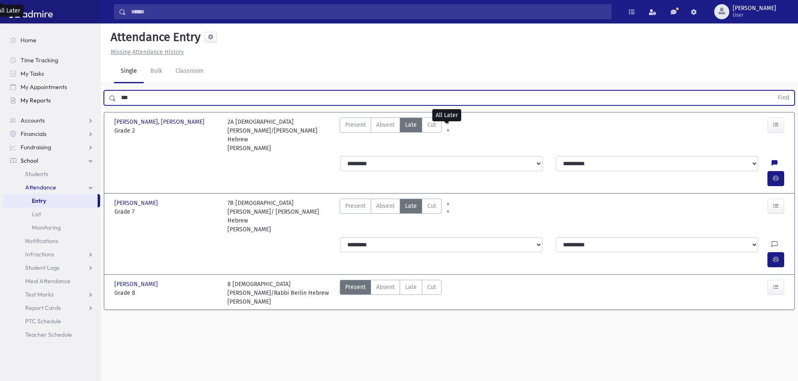
drag, startPoint x: 143, startPoint y: 102, endPoint x: 89, endPoint y: 102, distance: 53.6
click at [90, 101] on div "Search Results All Accounts" at bounding box center [399, 200] width 798 height 400
click at [772, 91] on button "Find" at bounding box center [782, 98] width 21 height 14
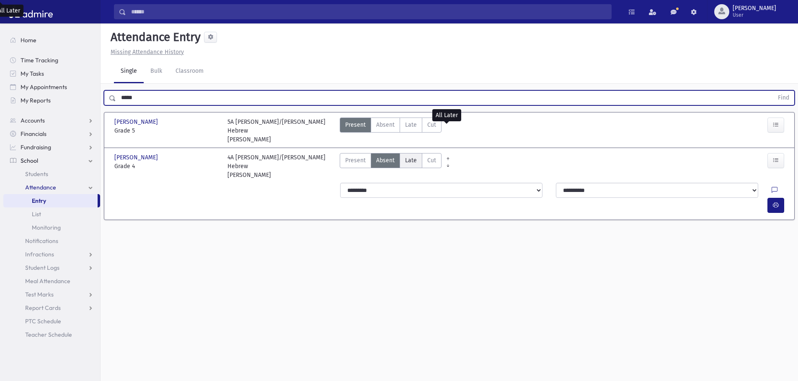
click at [407, 156] on span "Late" at bounding box center [411, 160] width 12 height 9
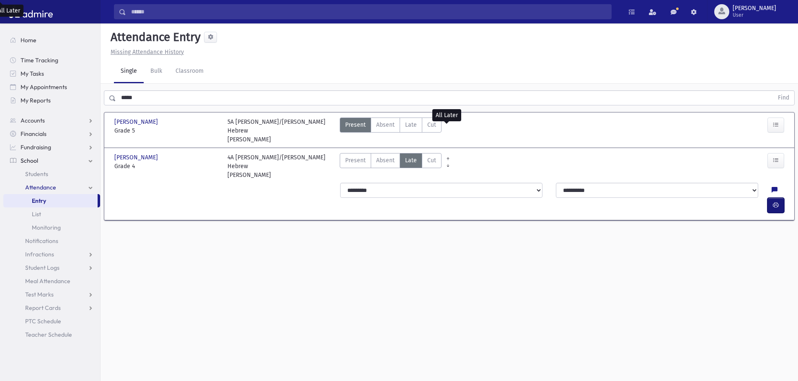
click at [783, 198] on button "button" at bounding box center [775, 205] width 17 height 15
drag, startPoint x: 133, startPoint y: 104, endPoint x: 126, endPoint y: 102, distance: 7.3
click at [126, 102] on div "***** Find" at bounding box center [448, 96] width 697 height 25
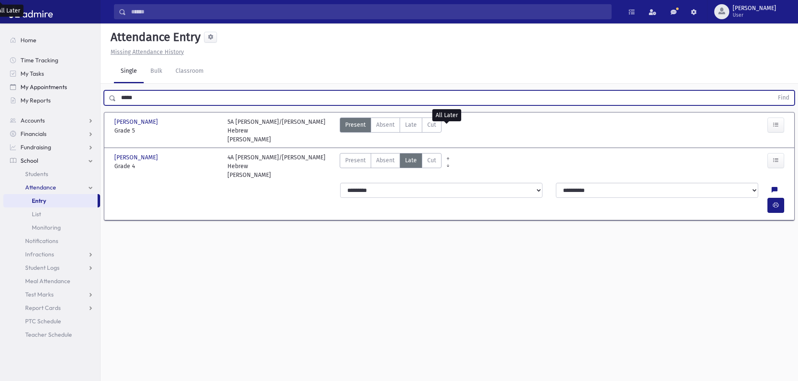
drag, startPoint x: 139, startPoint y: 94, endPoint x: 84, endPoint y: 93, distance: 54.9
click at [84, 93] on div "Search Results All Accounts" at bounding box center [399, 200] width 798 height 400
click at [772, 91] on button "Find" at bounding box center [782, 98] width 21 height 14
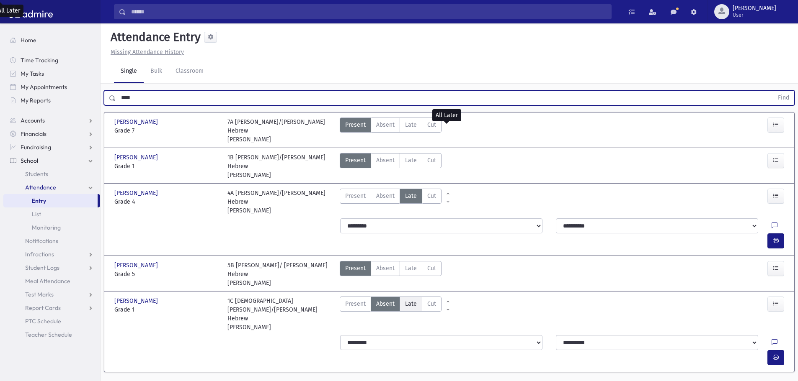
click at [417, 297] on label "Late Late" at bounding box center [410, 304] width 23 height 15
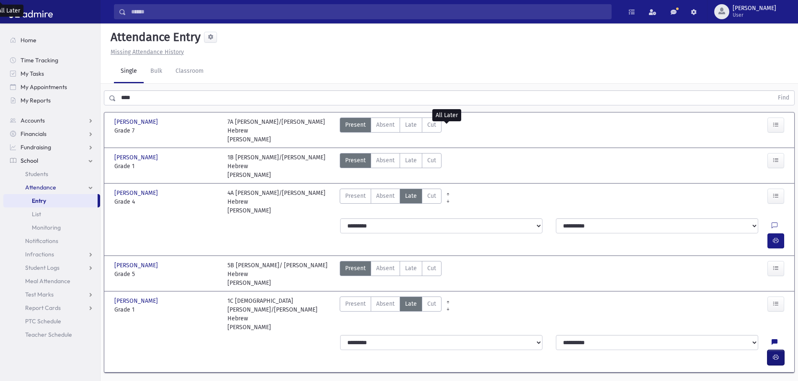
click at [771, 350] on button "button" at bounding box center [775, 357] width 17 height 15
click at [98, 96] on div "Search Results All Accounts" at bounding box center [399, 202] width 798 height 404
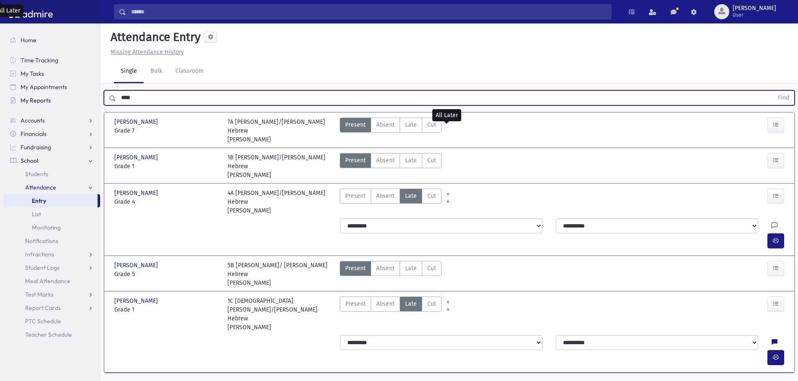
drag, startPoint x: 148, startPoint y: 98, endPoint x: 85, endPoint y: 96, distance: 62.8
click at [85, 95] on div "Search Results All Accounts" at bounding box center [399, 202] width 798 height 404
click at [772, 91] on button "Find" at bounding box center [782, 98] width 21 height 14
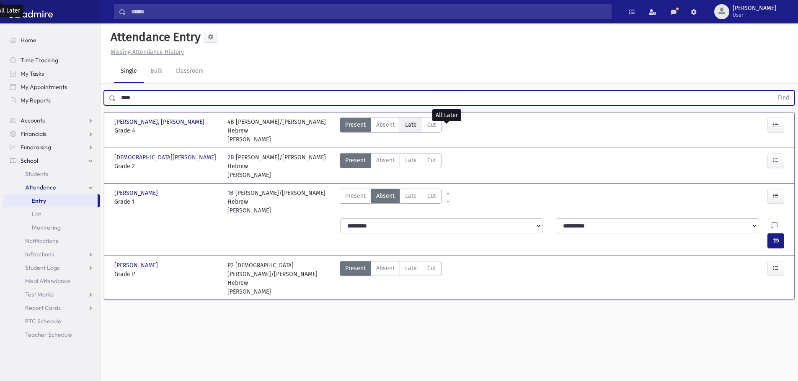
click at [411, 125] on span "Late" at bounding box center [411, 125] width 12 height 9
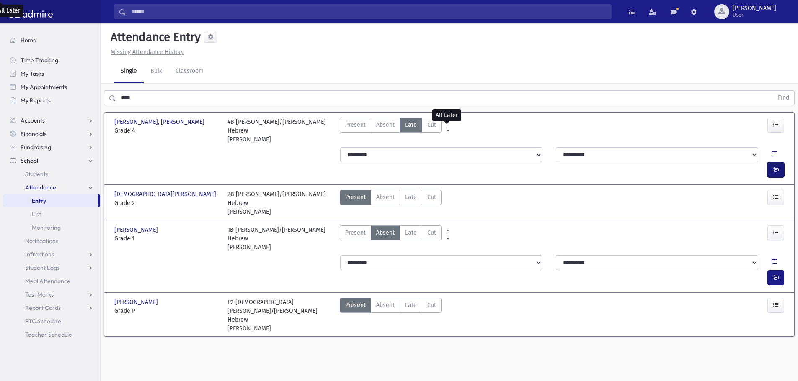
click at [774, 166] on icon "button" at bounding box center [775, 169] width 6 height 7
click at [406, 193] on span "Late" at bounding box center [411, 197] width 12 height 9
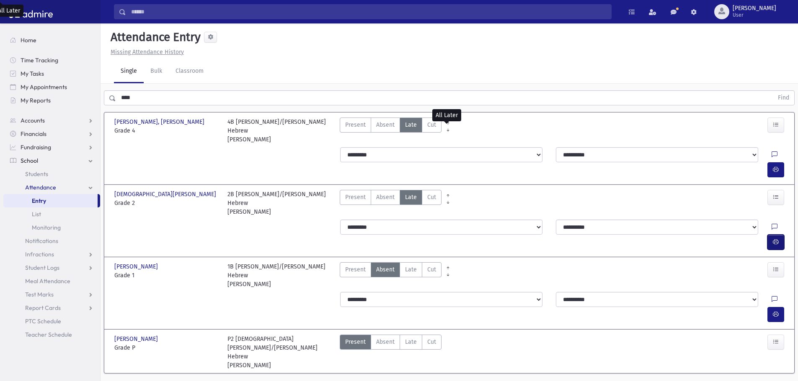
click at [775, 239] on icon "button" at bounding box center [775, 242] width 6 height 7
click at [413, 265] on span "Late" at bounding box center [411, 269] width 12 height 9
click at [776, 307] on button "button" at bounding box center [775, 314] width 17 height 15
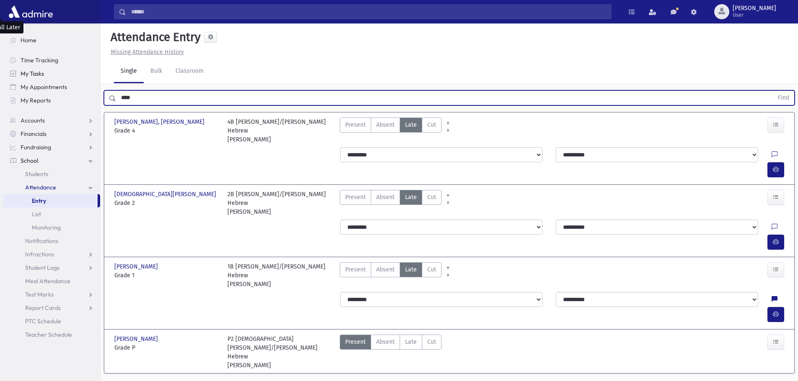
drag, startPoint x: 113, startPoint y: 77, endPoint x: 92, endPoint y: 80, distance: 21.5
click at [93, 80] on div "Search Results All Accounts" at bounding box center [399, 202] width 798 height 404
click at [772, 91] on button "Find" at bounding box center [782, 98] width 21 height 14
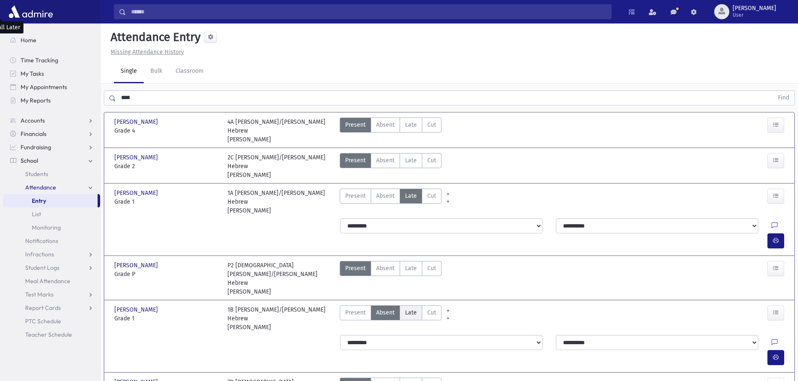
click at [409, 309] on span "Late" at bounding box center [411, 313] width 12 height 9
click at [772, 354] on icon "button" at bounding box center [775, 357] width 6 height 7
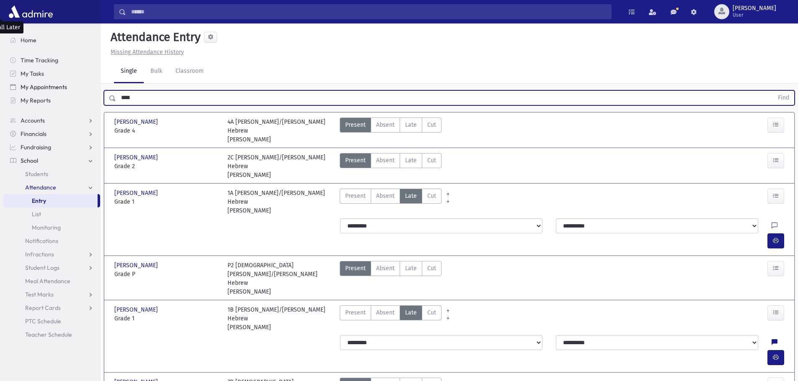
drag, startPoint x: 121, startPoint y: 79, endPoint x: 67, endPoint y: 90, distance: 55.4
click at [67, 90] on div "Search Results All Accounts" at bounding box center [399, 260] width 798 height 520
click at [772, 91] on button "Find" at bounding box center [782, 98] width 21 height 14
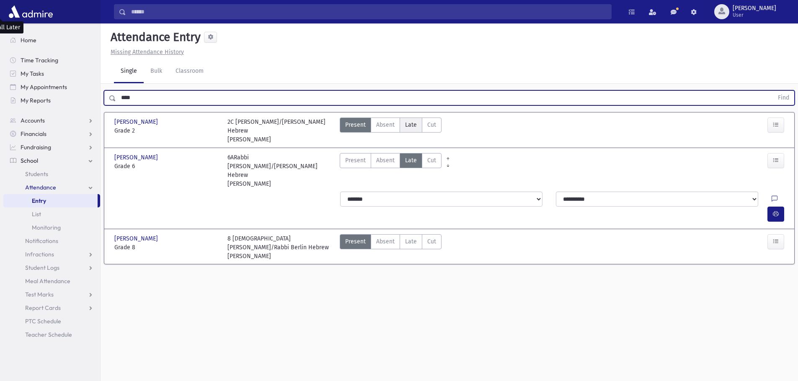
click at [410, 121] on span "Late" at bounding box center [411, 125] width 12 height 9
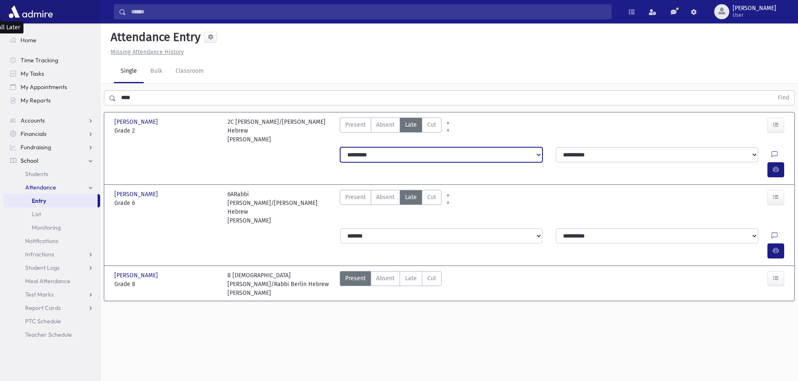
click at [398, 147] on select "**********" at bounding box center [441, 154] width 202 height 15
click at [340, 147] on select "**********" at bounding box center [441, 154] width 202 height 15
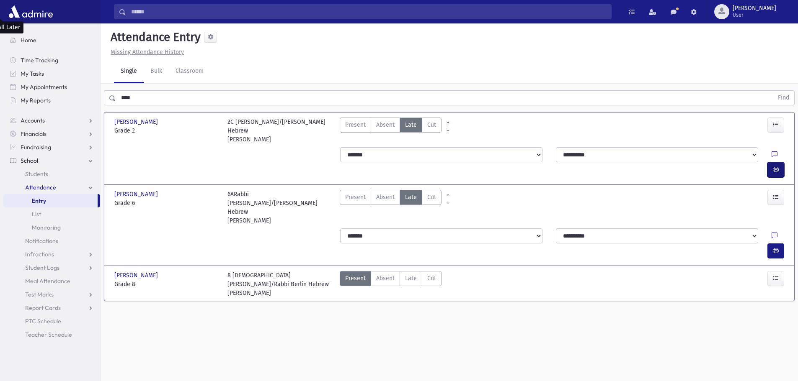
click at [783, 162] on button "button" at bounding box center [775, 169] width 17 height 15
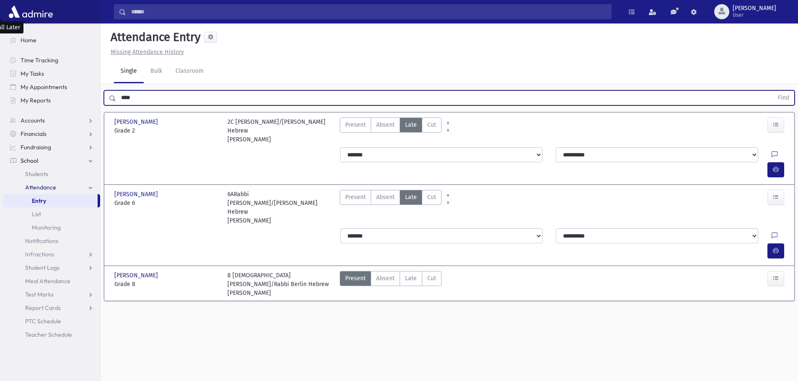
drag, startPoint x: 112, startPoint y: 77, endPoint x: 102, endPoint y: 77, distance: 10.0
click at [102, 84] on div "**** Find" at bounding box center [448, 96] width 697 height 25
click at [772, 91] on button "Find" at bounding box center [782, 98] width 21 height 14
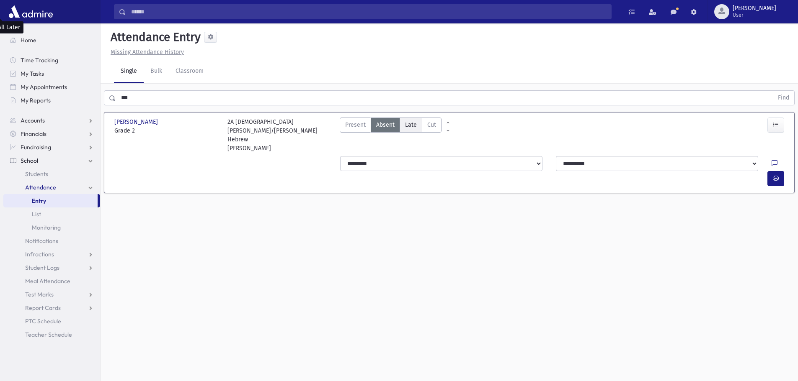
click at [405, 121] on span "Late" at bounding box center [411, 125] width 12 height 9
click at [780, 171] on button "button" at bounding box center [775, 178] width 17 height 15
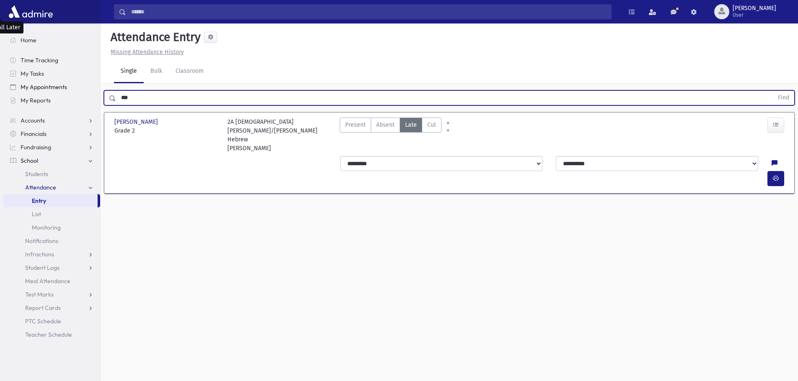
drag, startPoint x: 131, startPoint y: 78, endPoint x: 98, endPoint y: 83, distance: 33.9
click at [98, 82] on div "Search Results All Accounts" at bounding box center [399, 200] width 798 height 400
click at [772, 91] on button "Find" at bounding box center [782, 98] width 21 height 14
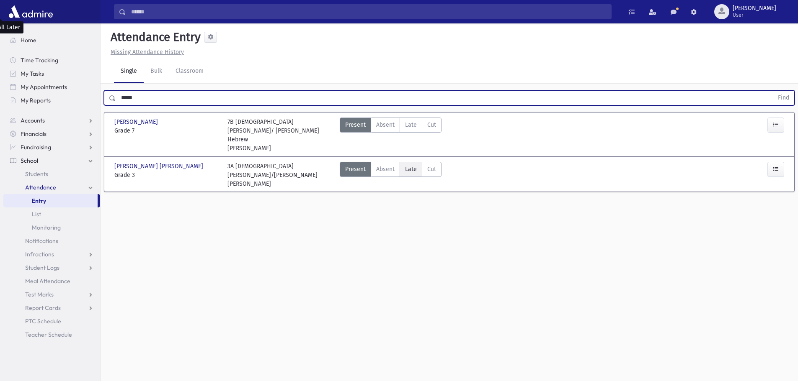
click at [411, 165] on span "Late" at bounding box center [411, 169] width 12 height 9
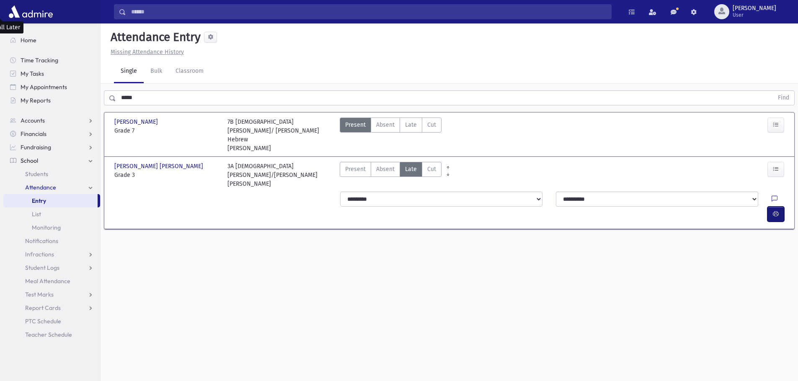
click at [775, 211] on icon "button" at bounding box center [775, 214] width 6 height 7
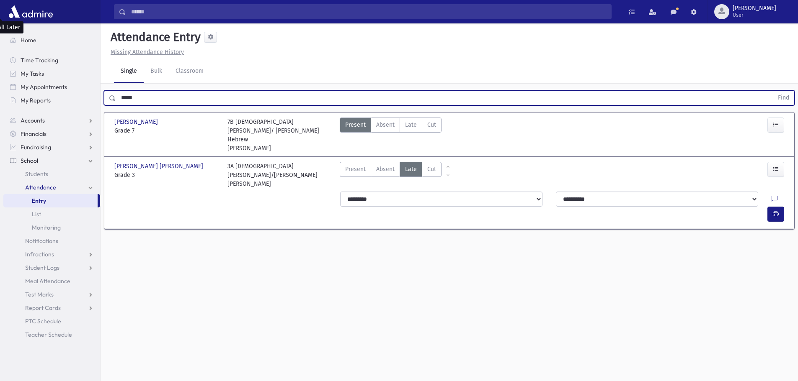
drag, startPoint x: 134, startPoint y: 76, endPoint x: 123, endPoint y: 76, distance: 10.5
click at [122, 90] on input "*****" at bounding box center [444, 97] width 657 height 15
click at [772, 91] on button "Find" at bounding box center [782, 98] width 21 height 14
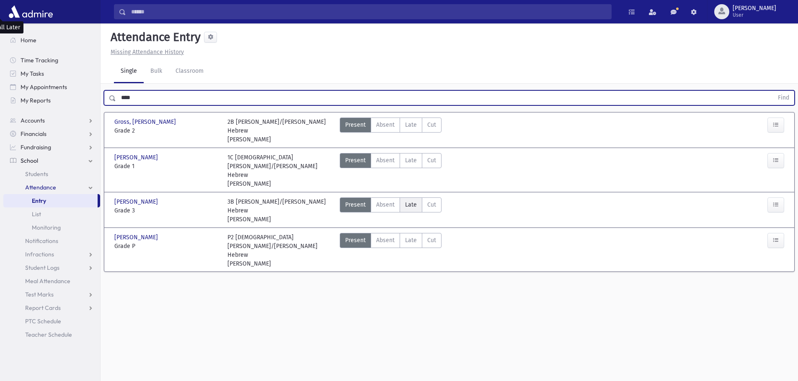
click at [416, 198] on label "Late Late" at bounding box center [410, 205] width 23 height 15
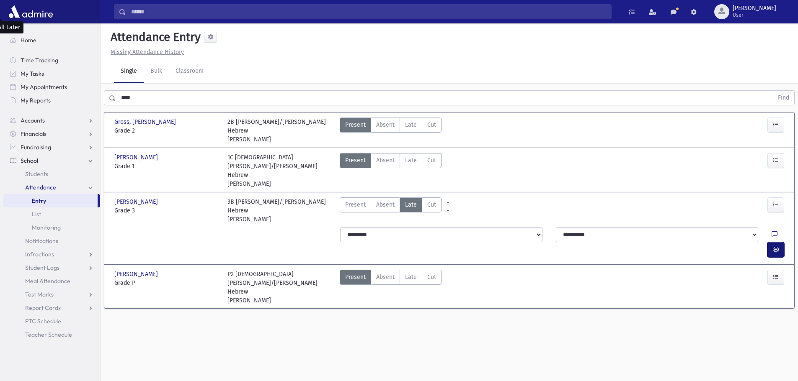
click at [776, 246] on icon "button" at bounding box center [775, 249] width 6 height 7
drag, startPoint x: 136, startPoint y: 84, endPoint x: 100, endPoint y: 82, distance: 36.1
click at [100, 82] on div "Search Results All Accounts" at bounding box center [399, 200] width 798 height 400
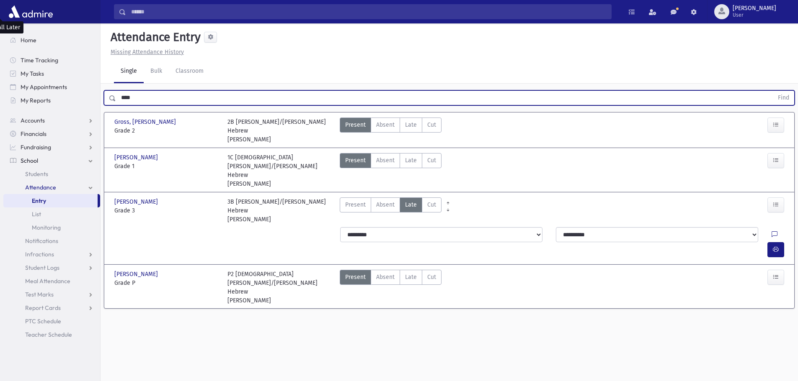
type input "*"
click at [772, 91] on button "Find" at bounding box center [782, 98] width 21 height 14
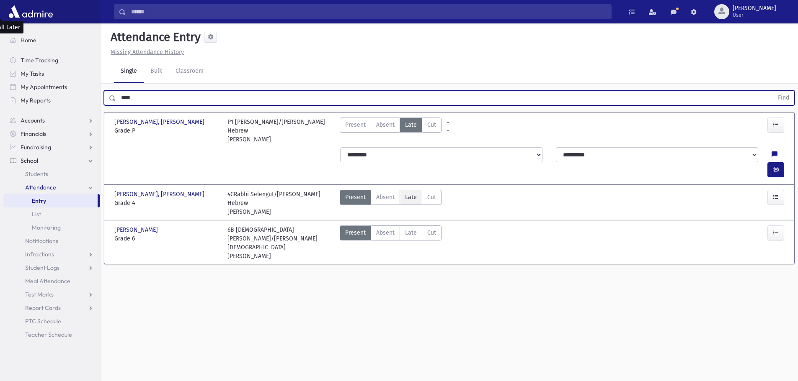
click at [407, 193] on span "Late" at bounding box center [411, 197] width 12 height 9
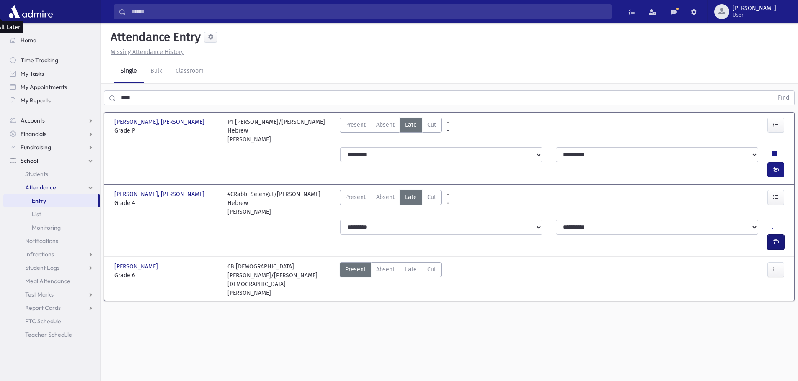
click at [777, 239] on icon "button" at bounding box center [775, 242] width 6 height 7
drag, startPoint x: 138, startPoint y: 77, endPoint x: 62, endPoint y: 88, distance: 76.4
click at [63, 87] on div "Search Results All Accounts" at bounding box center [399, 200] width 798 height 400
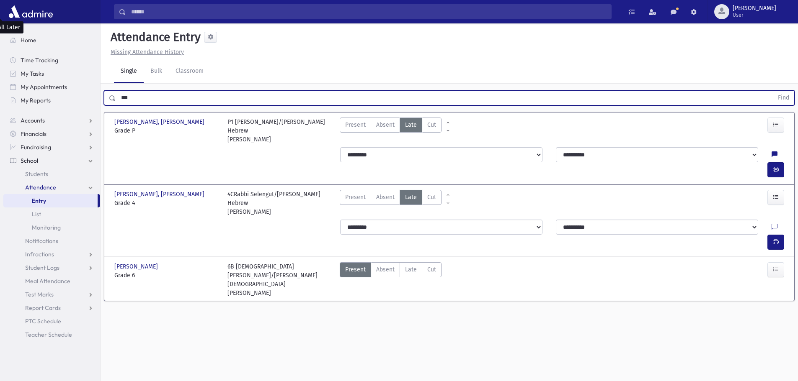
type input "***"
click at [772, 91] on button "Find" at bounding box center [782, 98] width 21 height 14
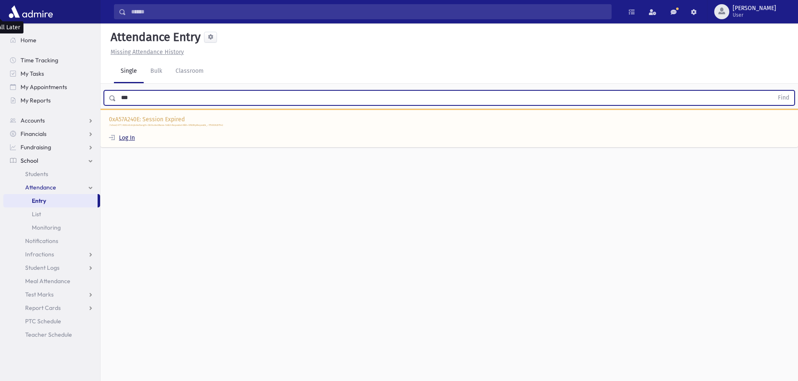
click at [130, 134] on link "Log In" at bounding box center [122, 137] width 26 height 7
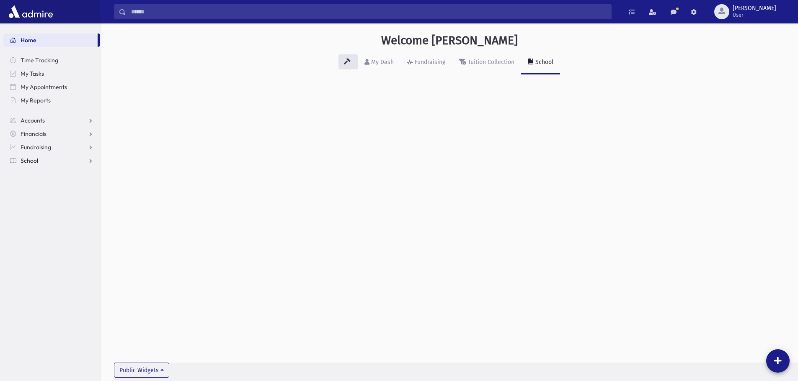
click at [37, 161] on span "School" at bounding box center [30, 161] width 18 height 8
click at [36, 184] on span "Attendance" at bounding box center [40, 188] width 31 height 8
click at [38, 202] on span "Entry" at bounding box center [39, 201] width 14 height 8
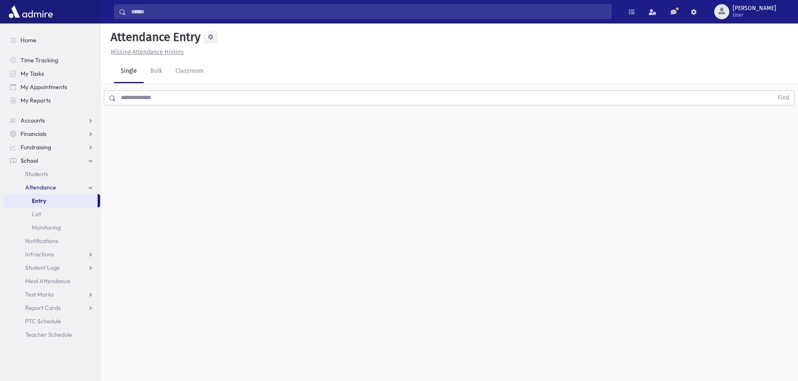
click at [153, 100] on input "text" at bounding box center [444, 97] width 657 height 15
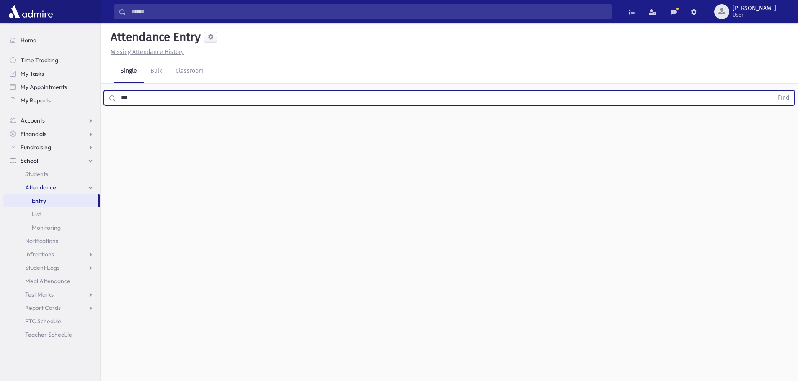
click at [772, 91] on button "Find" at bounding box center [782, 98] width 21 height 14
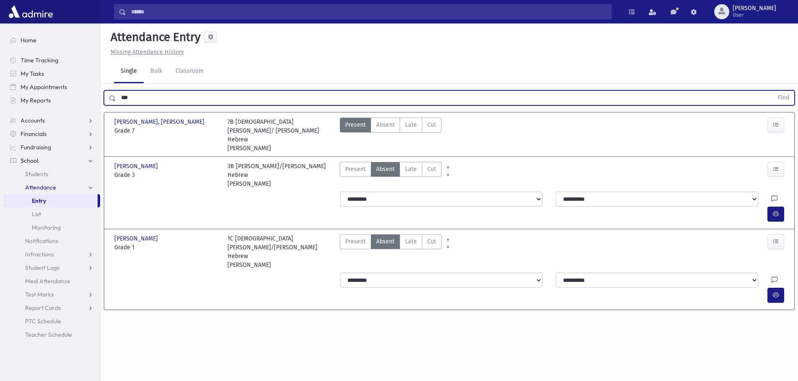
drag, startPoint x: 405, startPoint y: 213, endPoint x: 534, endPoint y: 224, distance: 129.5
click at [407, 234] on label "Late Late" at bounding box center [410, 241] width 23 height 15
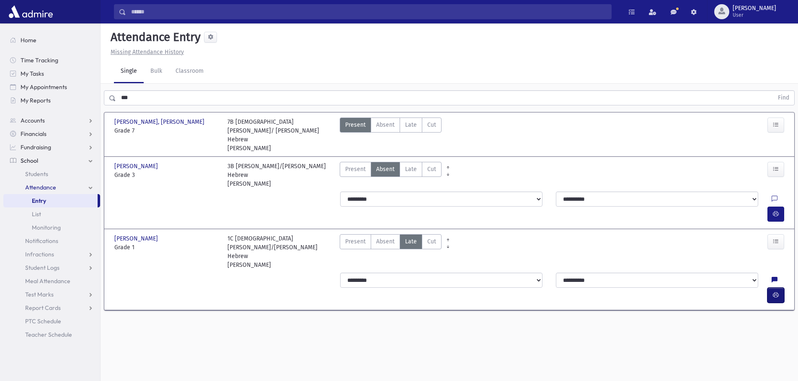
click at [775, 292] on icon "button" at bounding box center [775, 295] width 6 height 7
drag, startPoint x: 85, startPoint y: 92, endPoint x: 64, endPoint y: 95, distance: 22.0
click at [68, 93] on div "Search Results All Accounts" at bounding box center [399, 200] width 798 height 400
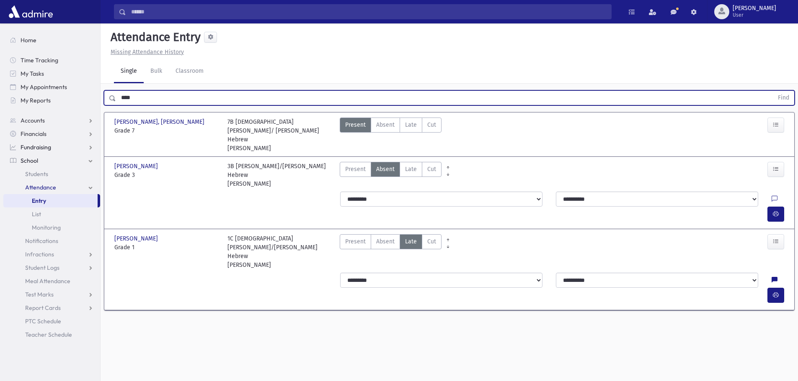
click at [772, 91] on button "Find" at bounding box center [782, 98] width 21 height 14
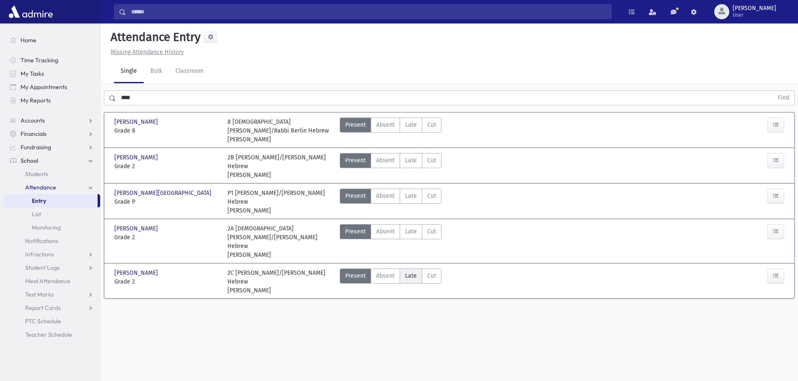
click at [412, 272] on span "Late" at bounding box center [411, 276] width 12 height 9
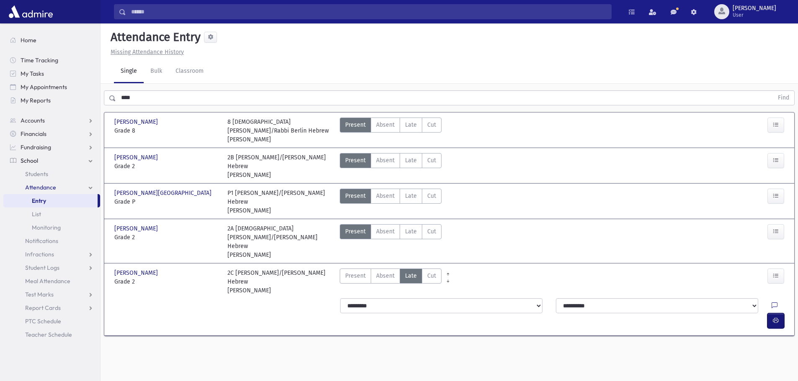
click at [775, 317] on icon "button" at bounding box center [775, 320] width 6 height 7
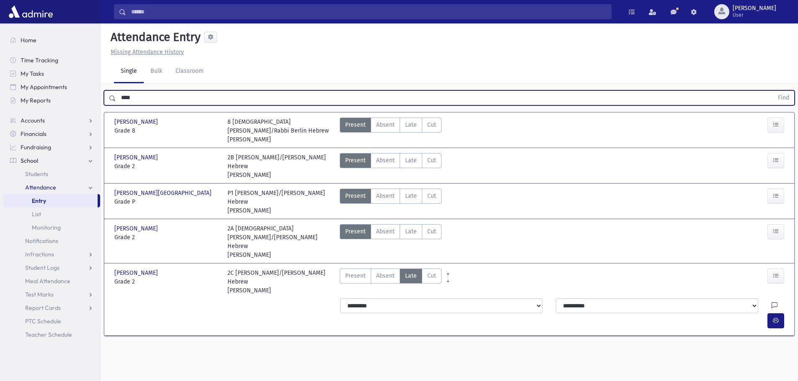
drag, startPoint x: 134, startPoint y: 98, endPoint x: 104, endPoint y: 97, distance: 29.7
click at [104, 97] on div "**** Find" at bounding box center [449, 97] width 690 height 15
click at [772, 91] on button "Find" at bounding box center [782, 98] width 21 height 14
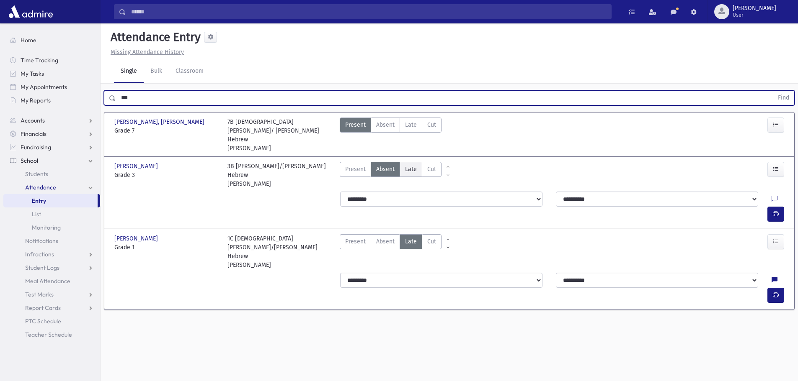
click at [407, 165] on span "Late" at bounding box center [411, 169] width 12 height 9
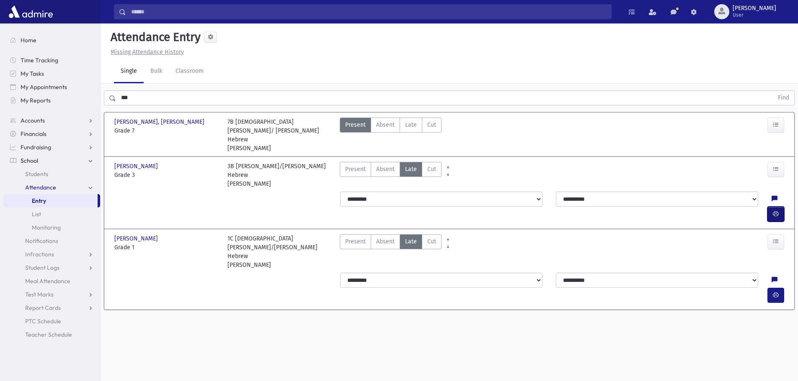
click at [775, 211] on icon "button" at bounding box center [775, 214] width 6 height 7
drag, startPoint x: 134, startPoint y: 102, endPoint x: 94, endPoint y: 99, distance: 40.3
click at [95, 98] on div "Search Results All Accounts" at bounding box center [399, 200] width 798 height 400
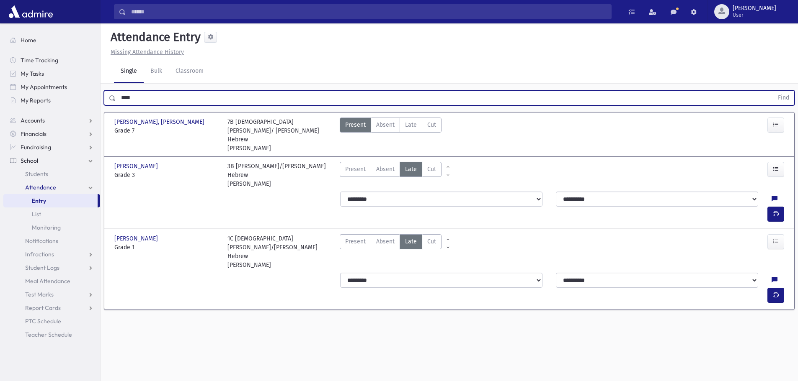
click at [772, 91] on button "Find" at bounding box center [782, 98] width 21 height 14
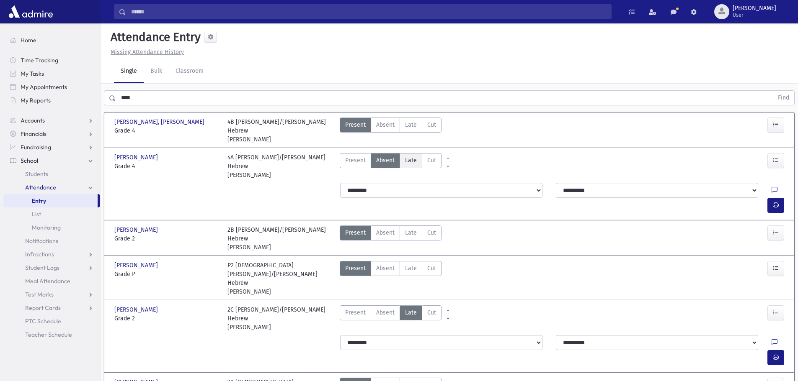
click at [408, 156] on span "Late" at bounding box center [411, 160] width 12 height 9
click at [773, 202] on icon "button" at bounding box center [775, 205] width 6 height 7
drag, startPoint x: 134, startPoint y: 97, endPoint x: 111, endPoint y: 98, distance: 22.6
click at [112, 95] on div "**** Find" at bounding box center [449, 97] width 690 height 15
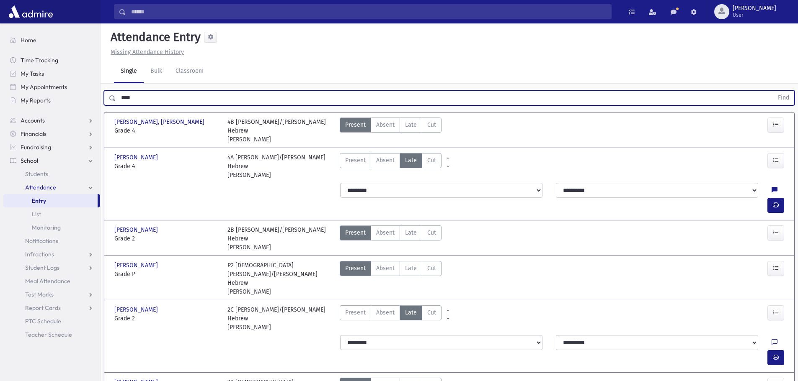
type input "****"
click at [772, 91] on button "Find" at bounding box center [782, 98] width 21 height 14
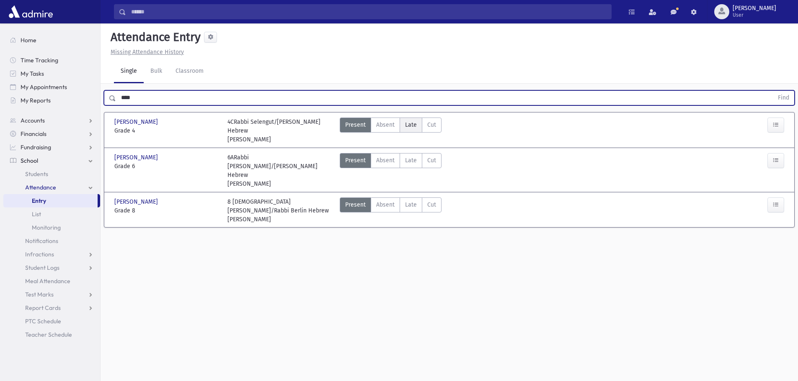
click at [418, 126] on label "Late Late" at bounding box center [410, 125] width 23 height 15
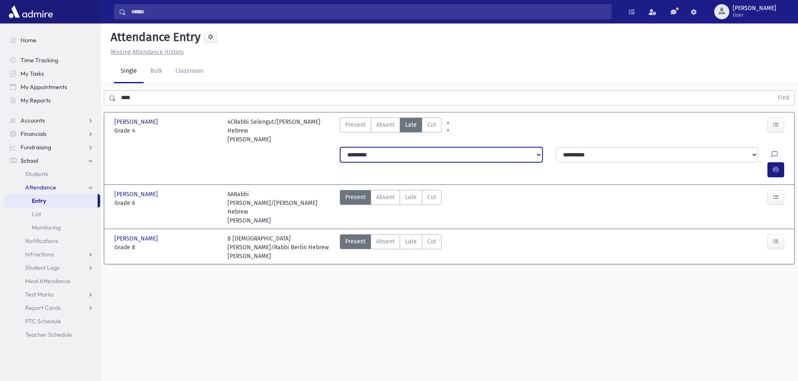
click at [404, 147] on select "**********" at bounding box center [441, 154] width 202 height 15
select select "*******"
click at [340, 147] on select "**********" at bounding box center [441, 154] width 202 height 15
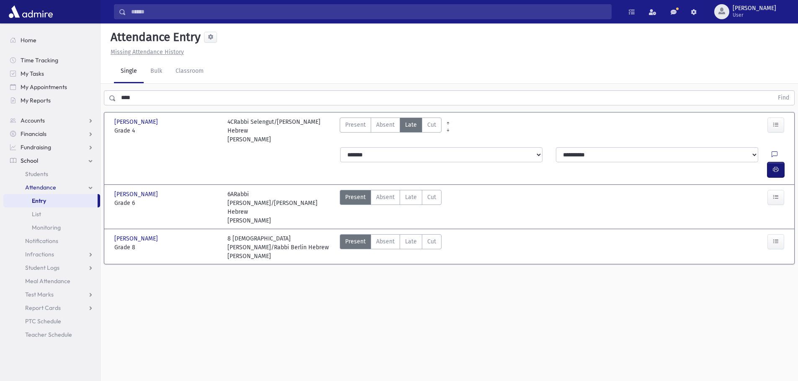
click at [778, 166] on icon "button" at bounding box center [775, 169] width 6 height 7
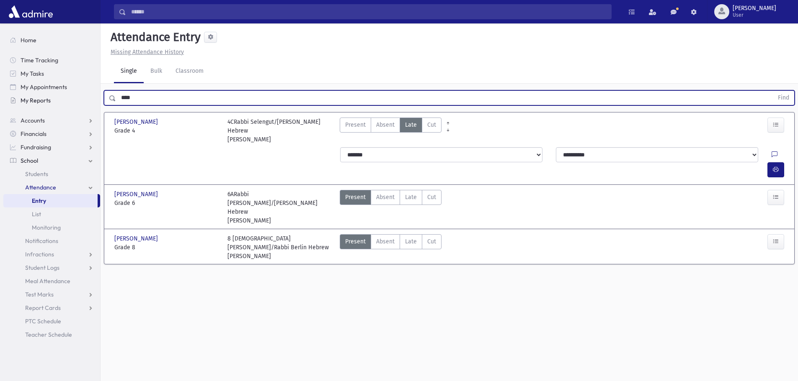
drag, startPoint x: 146, startPoint y: 95, endPoint x: 47, endPoint y: 105, distance: 98.9
click at [47, 105] on div "Search Results All Accounts" at bounding box center [399, 200] width 798 height 400
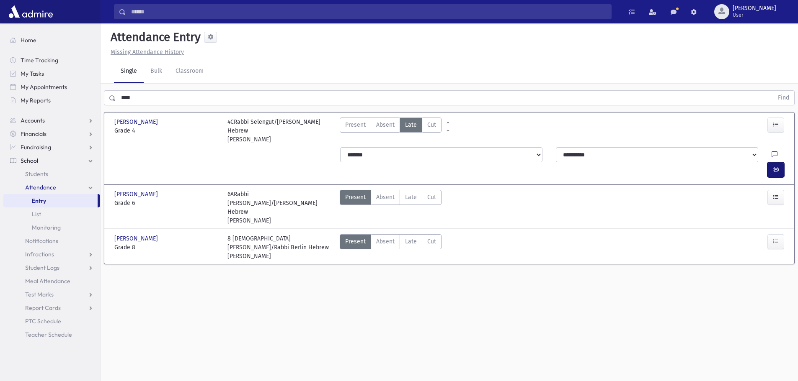
click at [777, 166] on icon "button" at bounding box center [775, 169] width 6 height 7
